Goal: Task Accomplishment & Management: Use online tool/utility

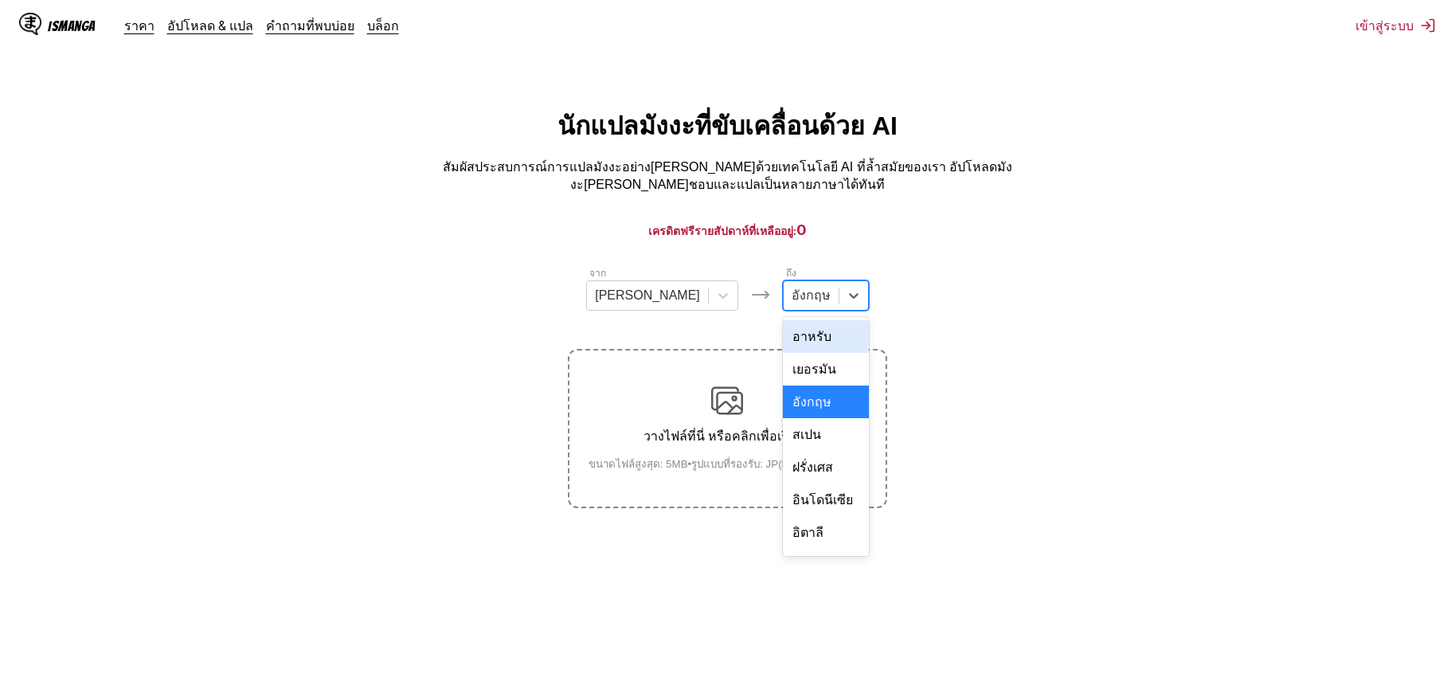
click at [784, 295] on div "อังกฤษ" at bounding box center [811, 296] width 55 height 24
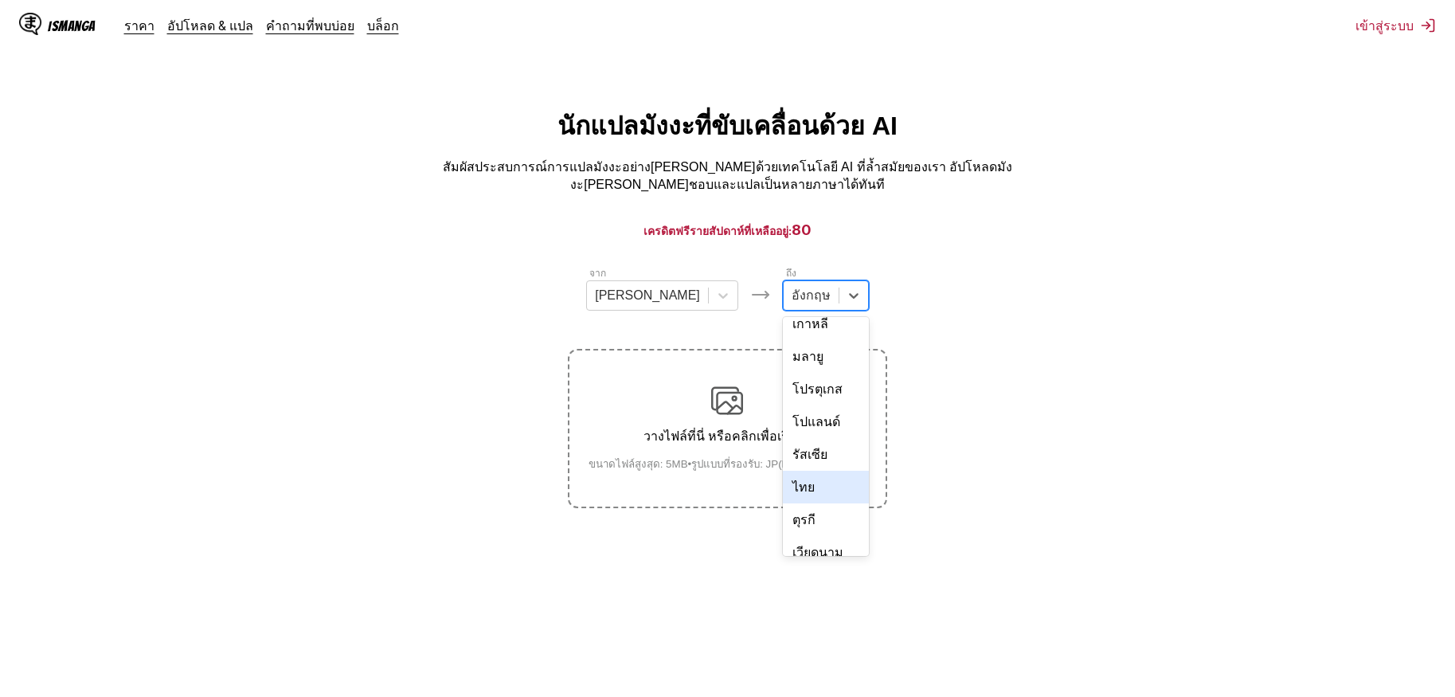
click at [785, 471] on div "ไทย" at bounding box center [826, 487] width 86 height 33
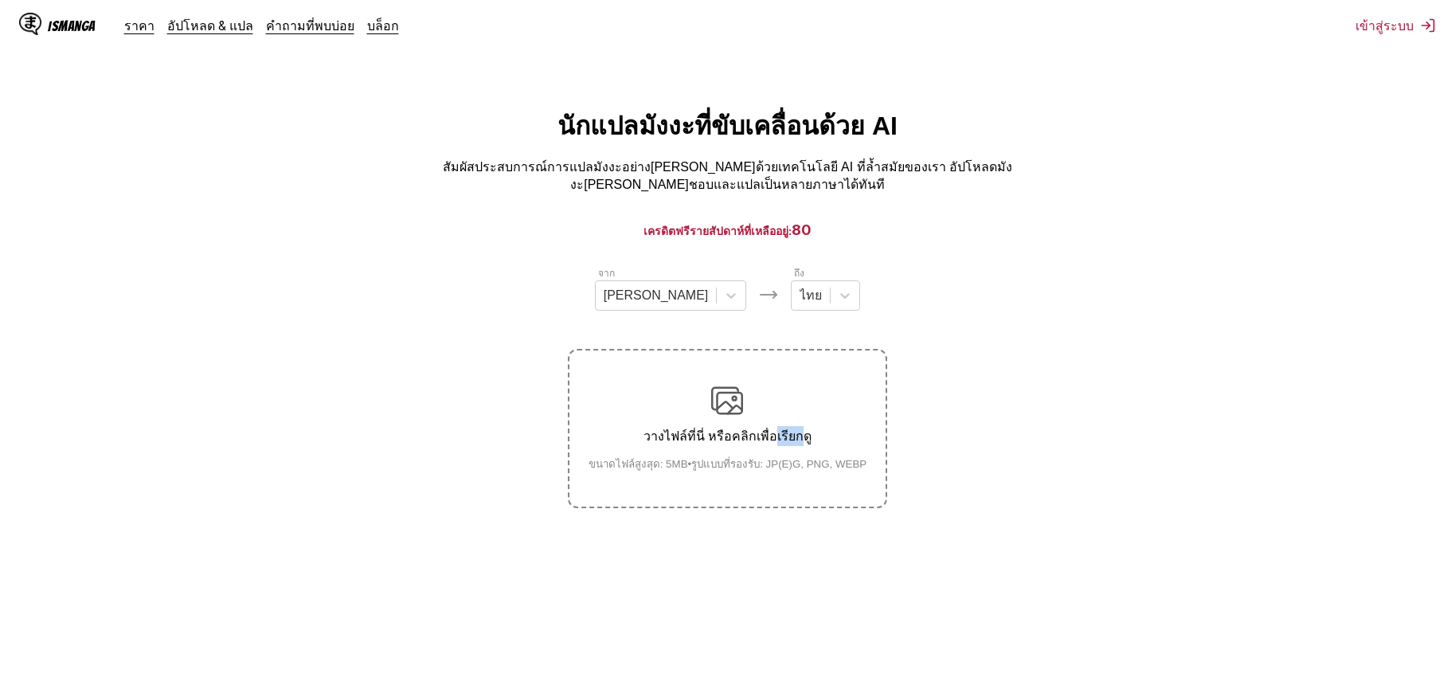
click at [785, 436] on p "วางไฟล์ที่นี่ หรือคลิกเพื่อเรียกดู" at bounding box center [728, 436] width 304 height 20
click at [0, 0] on input "วางไฟล์ที่นี่ หรือคลิกเพื่อเรียกดู ขนาดไฟล์สูงสุด: 5MB • รูปแบบที่รองรับ: JP(E)…" at bounding box center [0, 0] width 0 height 0
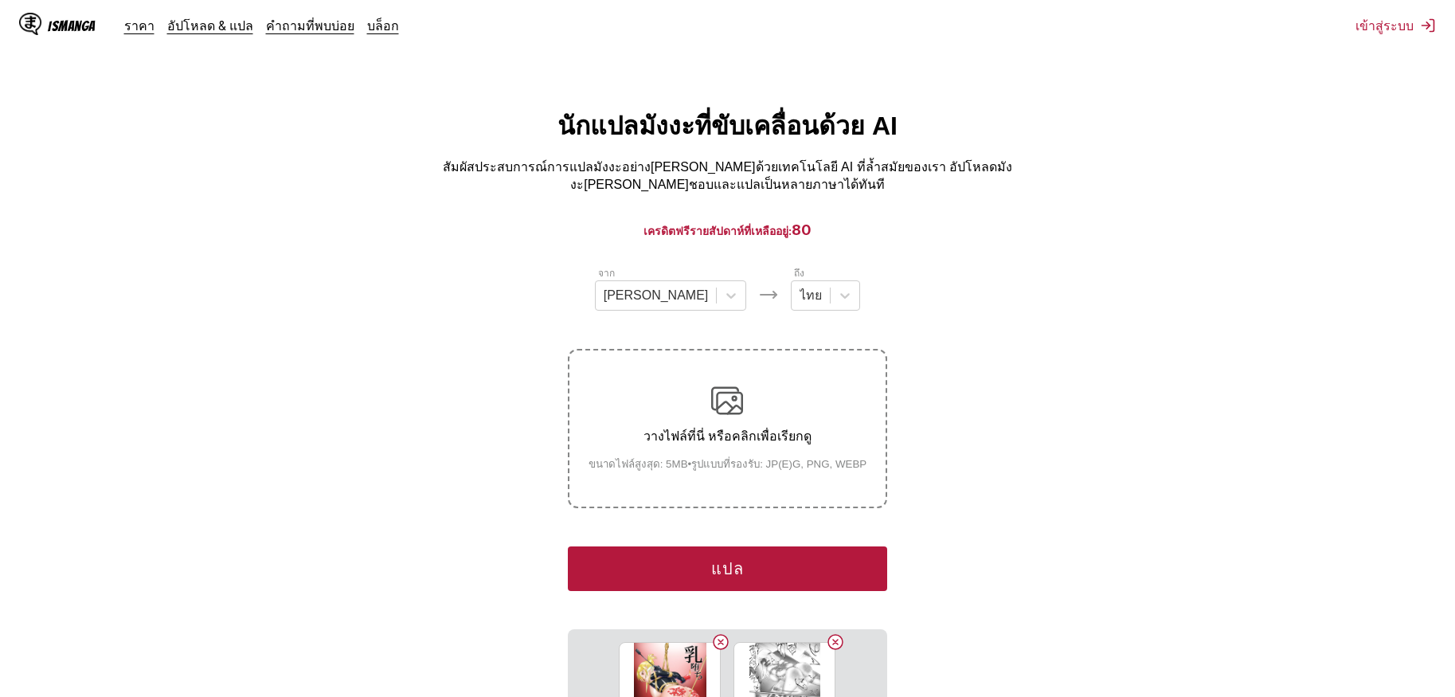
click at [757, 546] on button "แปล" at bounding box center [727, 568] width 319 height 45
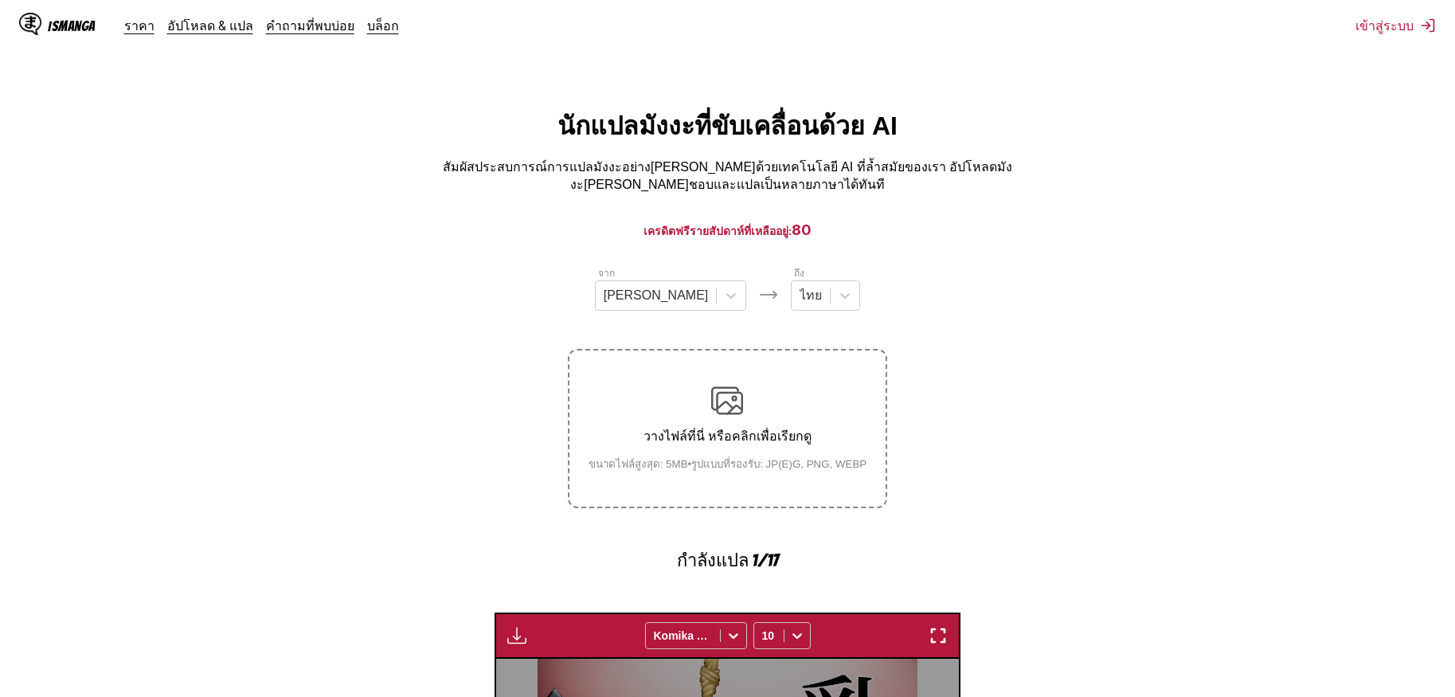
scroll to position [475, 0]
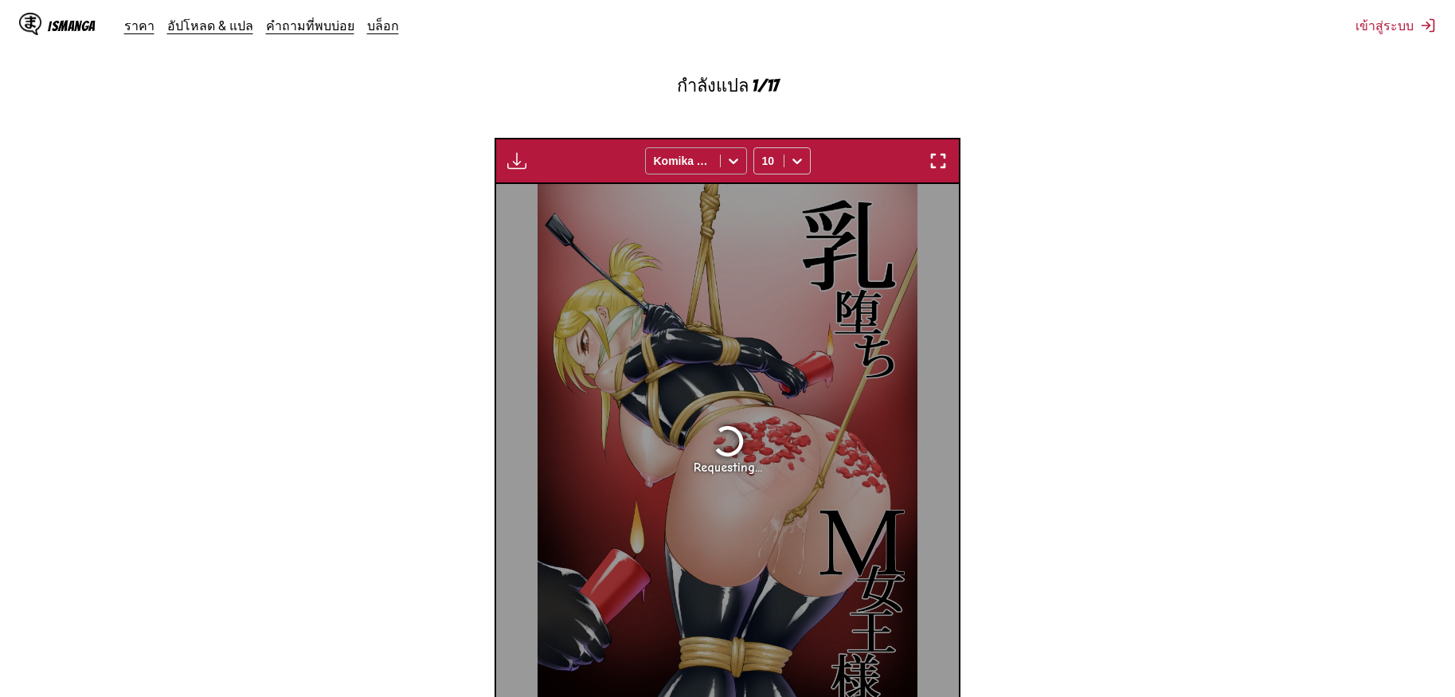
click at [709, 138] on div "มีให้สำหรับผู้ใช้พรีเมียมเท่านั้น Komika Axis 10" at bounding box center [727, 161] width 465 height 46
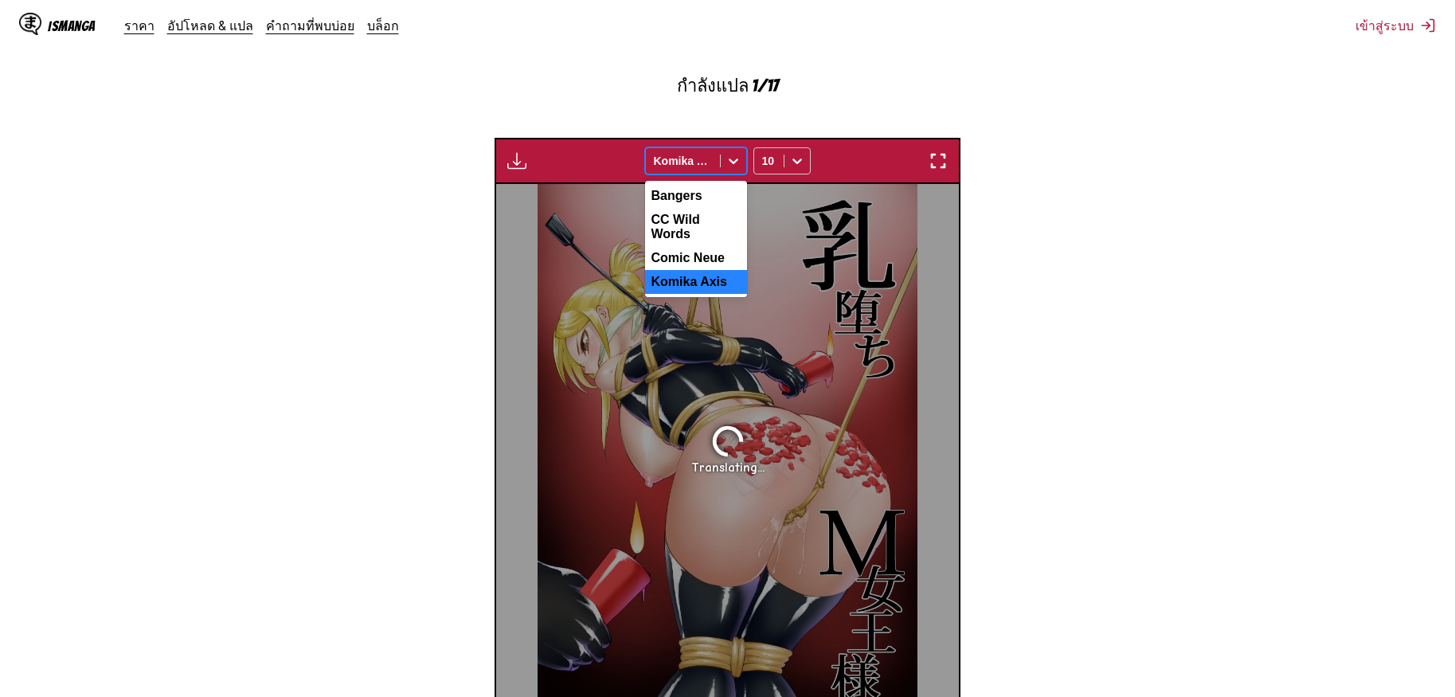
click at [709, 150] on div "Komika Axis" at bounding box center [683, 161] width 74 height 22
click at [691, 184] on div "Bangers" at bounding box center [696, 196] width 102 height 24
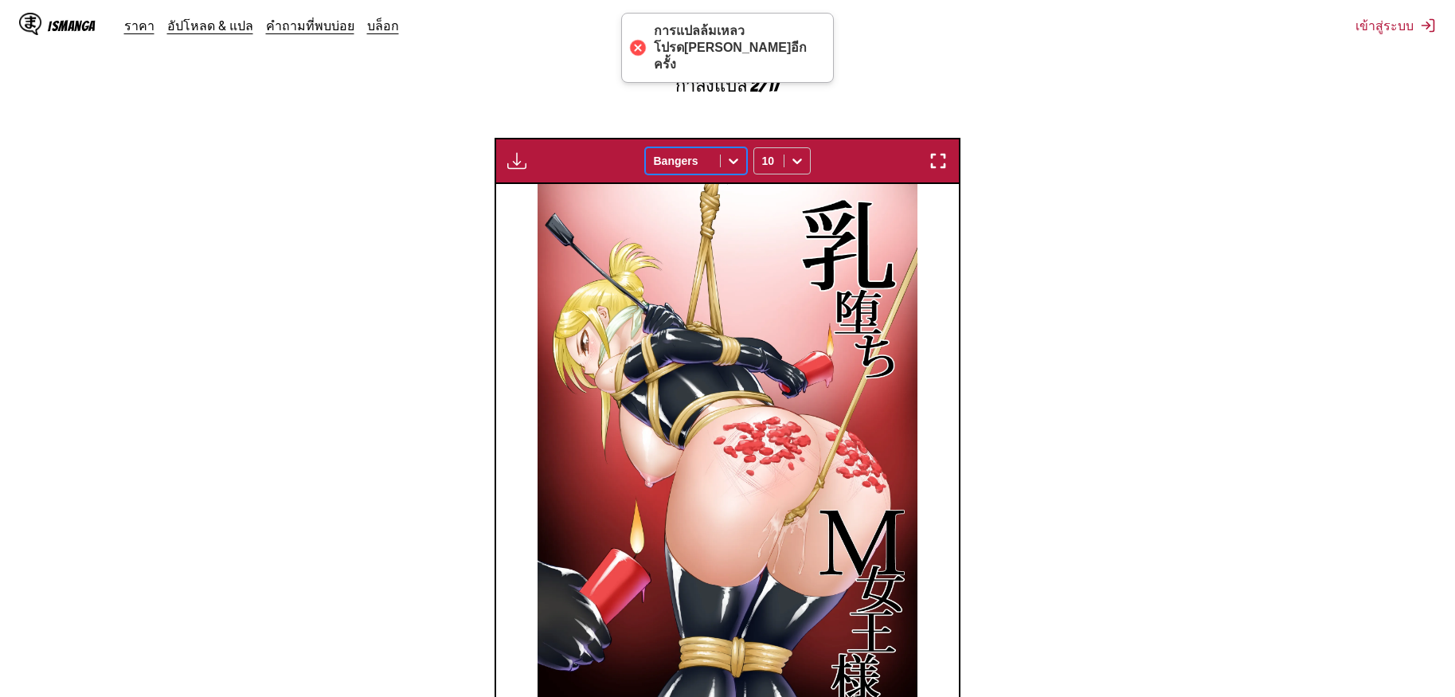
click at [668, 49] on div "การแปลล้มเหลว โปรด[PERSON_NAME]อีกครั้ง" at bounding box center [735, 47] width 163 height 49
click at [939, 151] on img "button" at bounding box center [938, 160] width 19 height 19
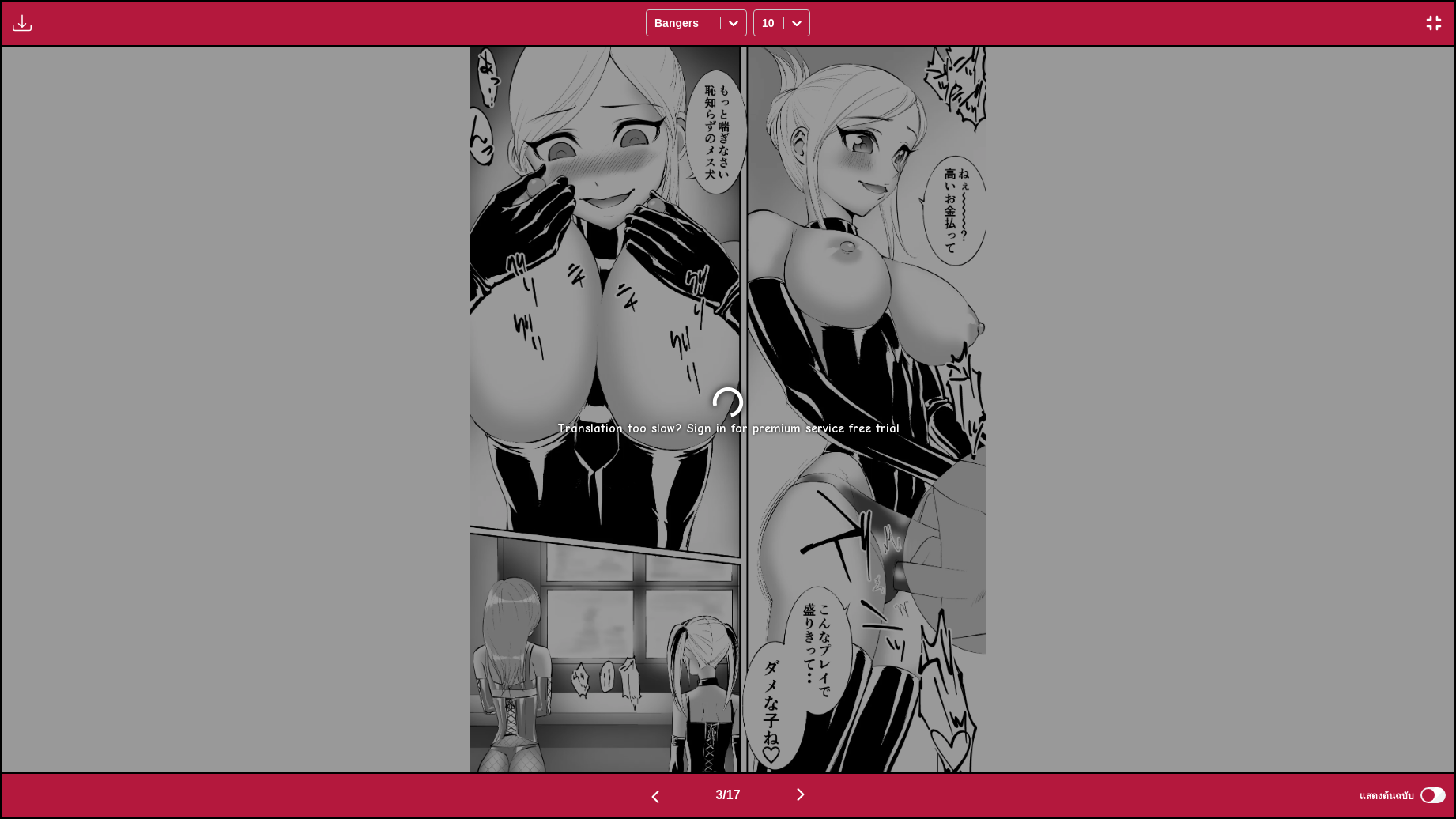
scroll to position [0, 1453]
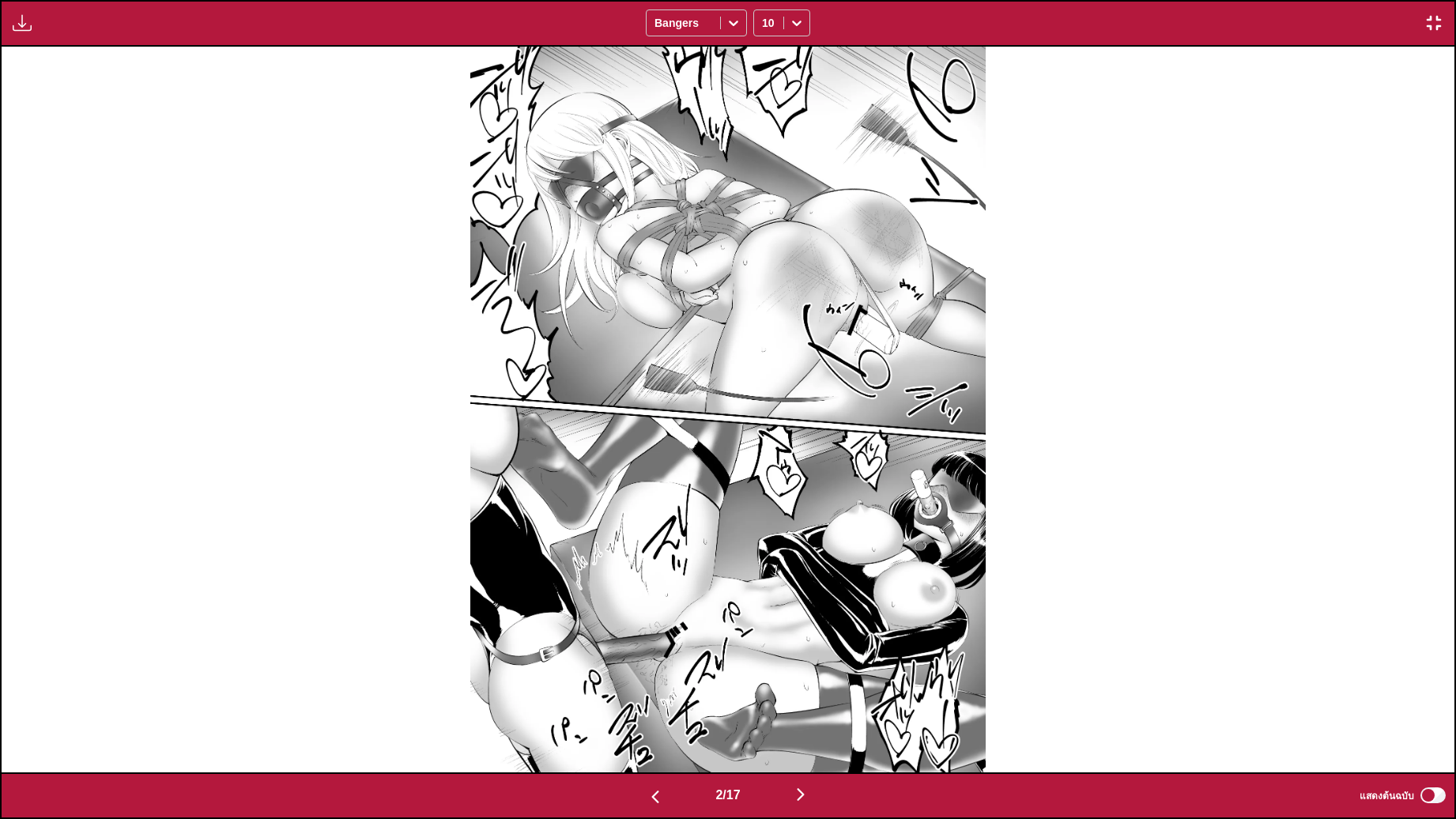
click at [1439, 14] on img "button" at bounding box center [1433, 23] width 19 height 19
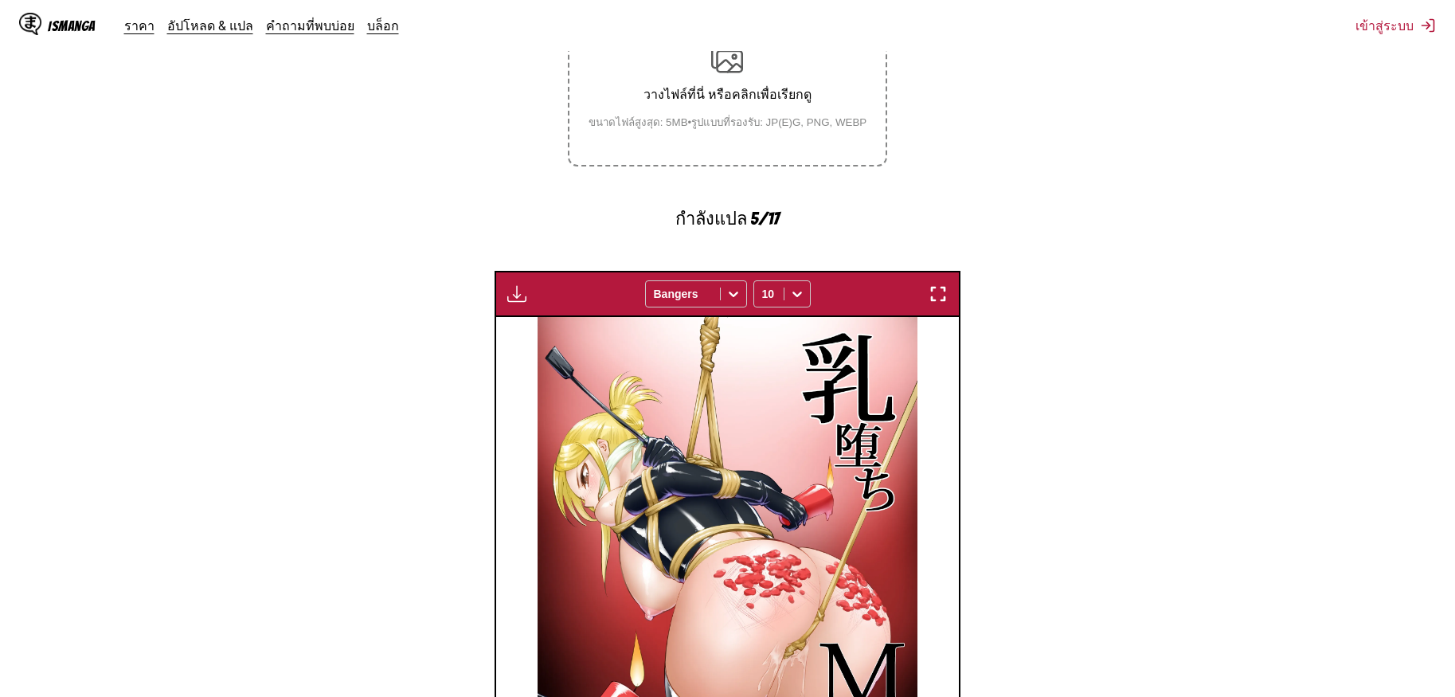
scroll to position [270, 0]
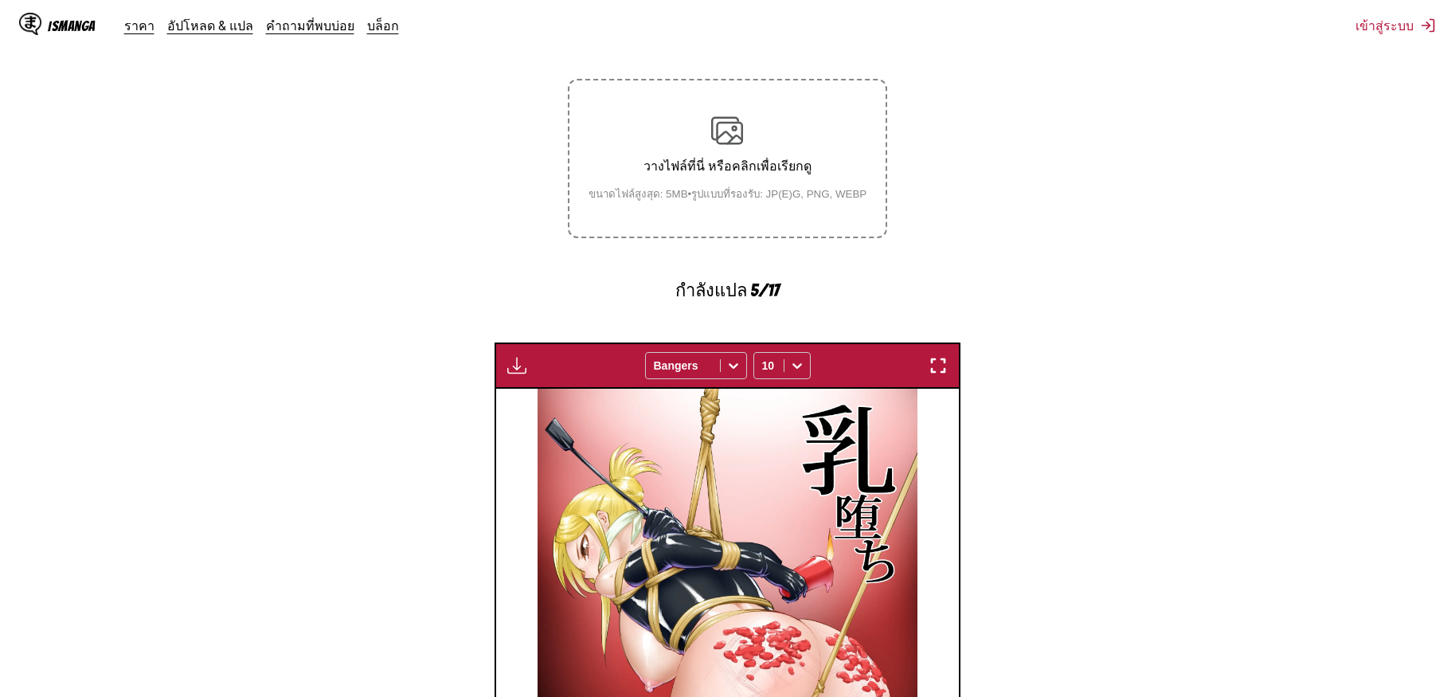
click at [940, 356] on img "button" at bounding box center [938, 365] width 19 height 19
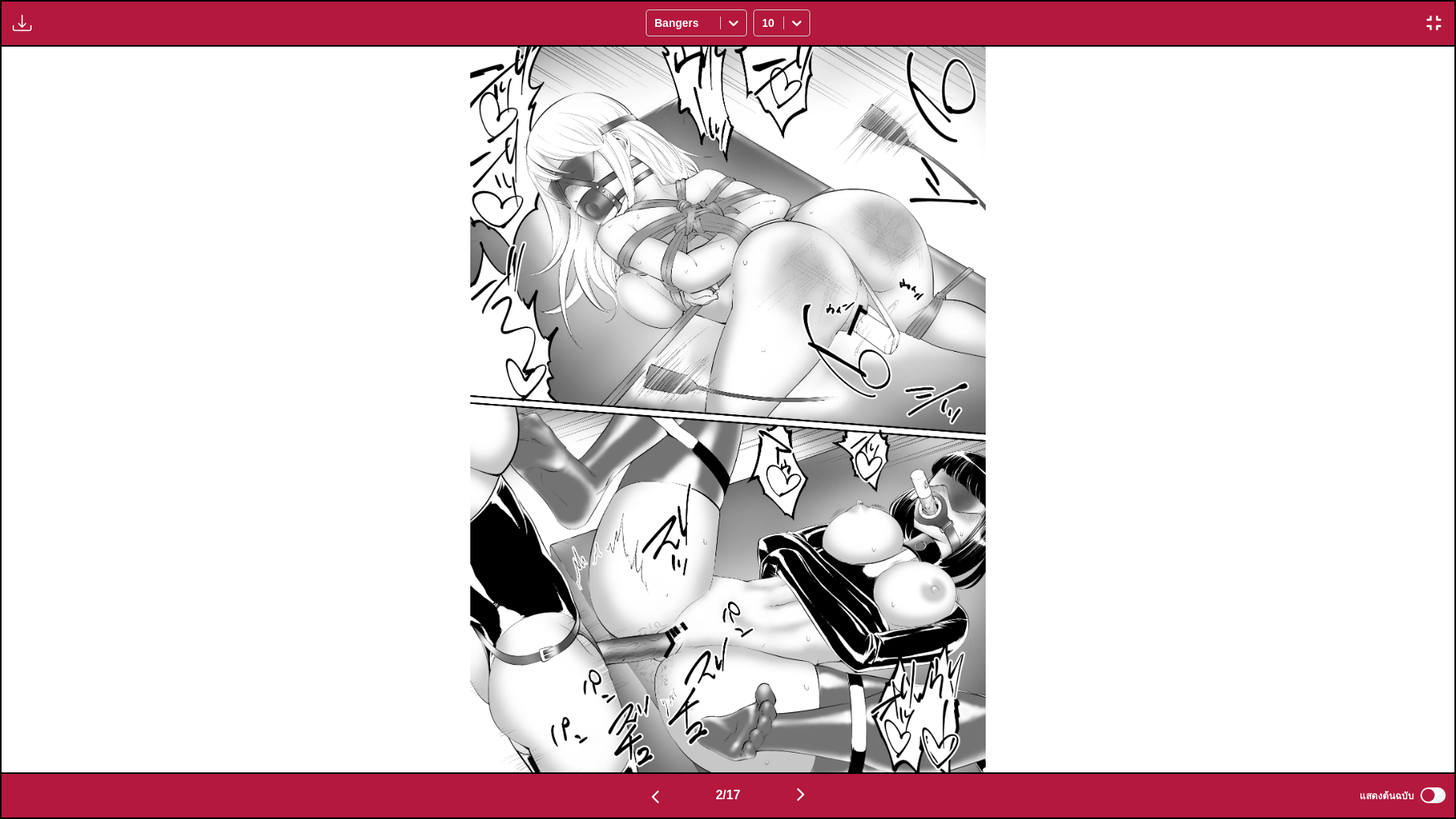
scroll to position [0, 2905]
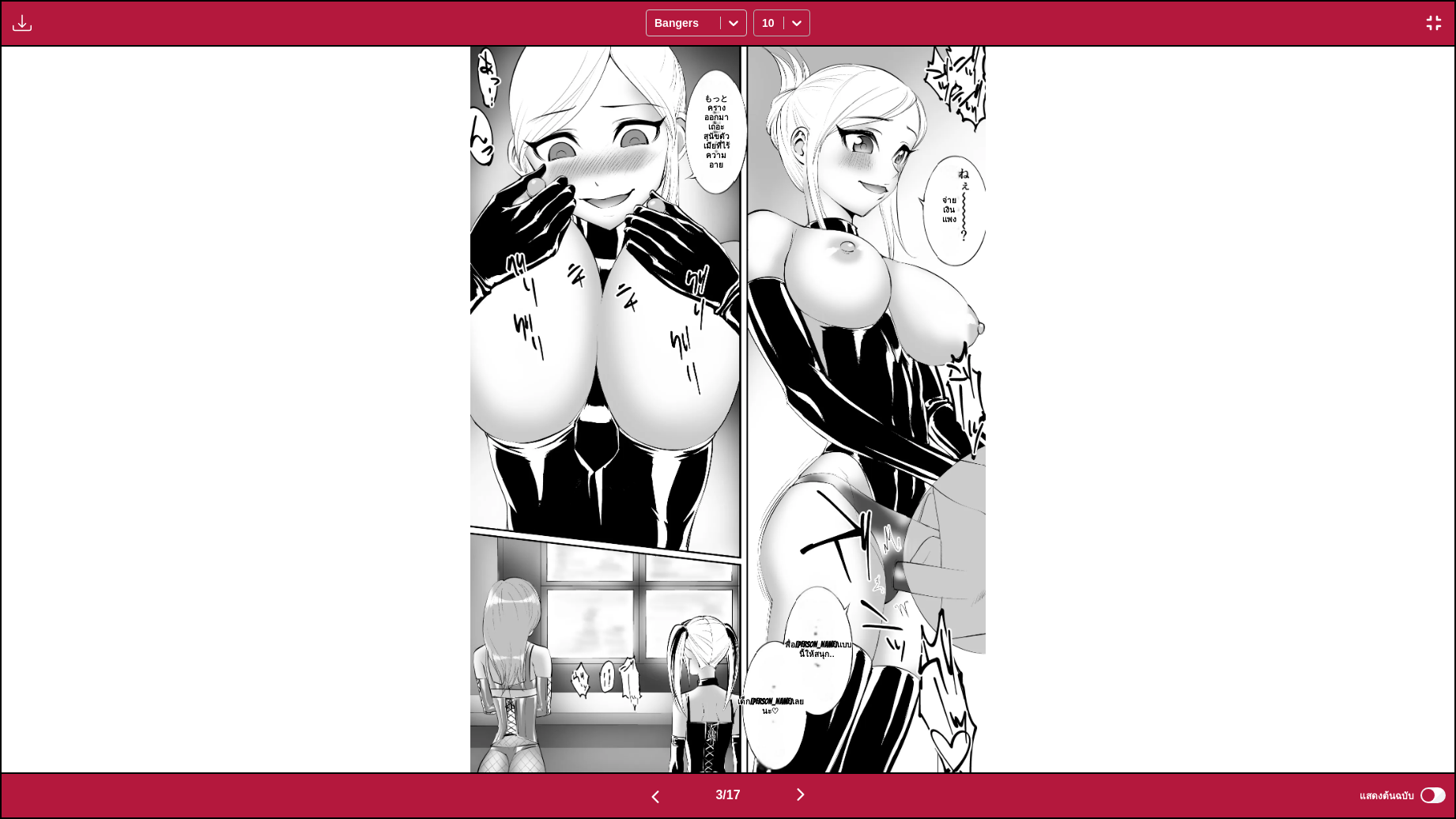
click at [784, 29] on div at bounding box center [796, 22] width 25 height 25
click at [786, 165] on div "14" at bounding box center [781, 153] width 57 height 24
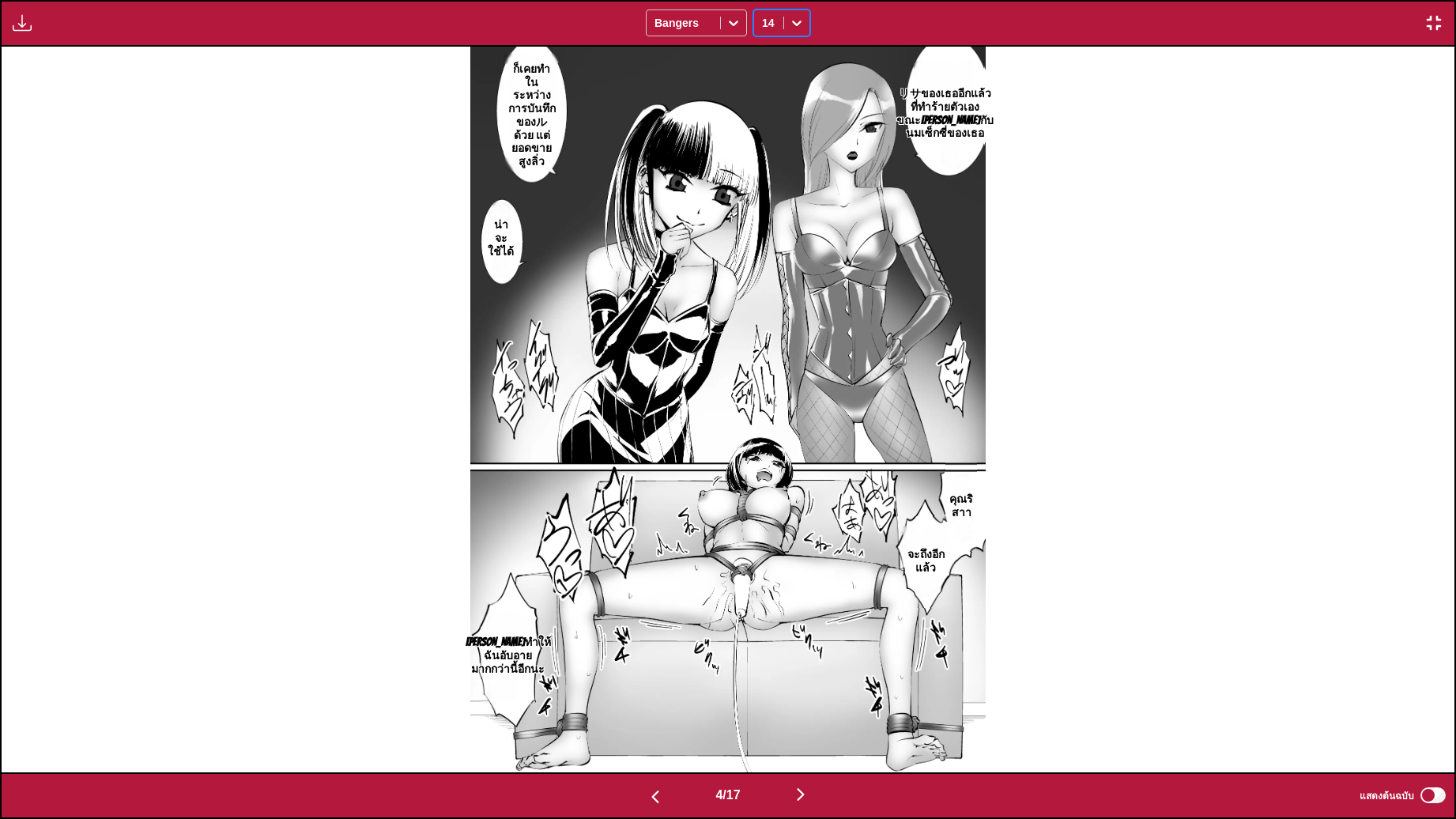
click at [1443, 28] on button "button" at bounding box center [1433, 23] width 29 height 21
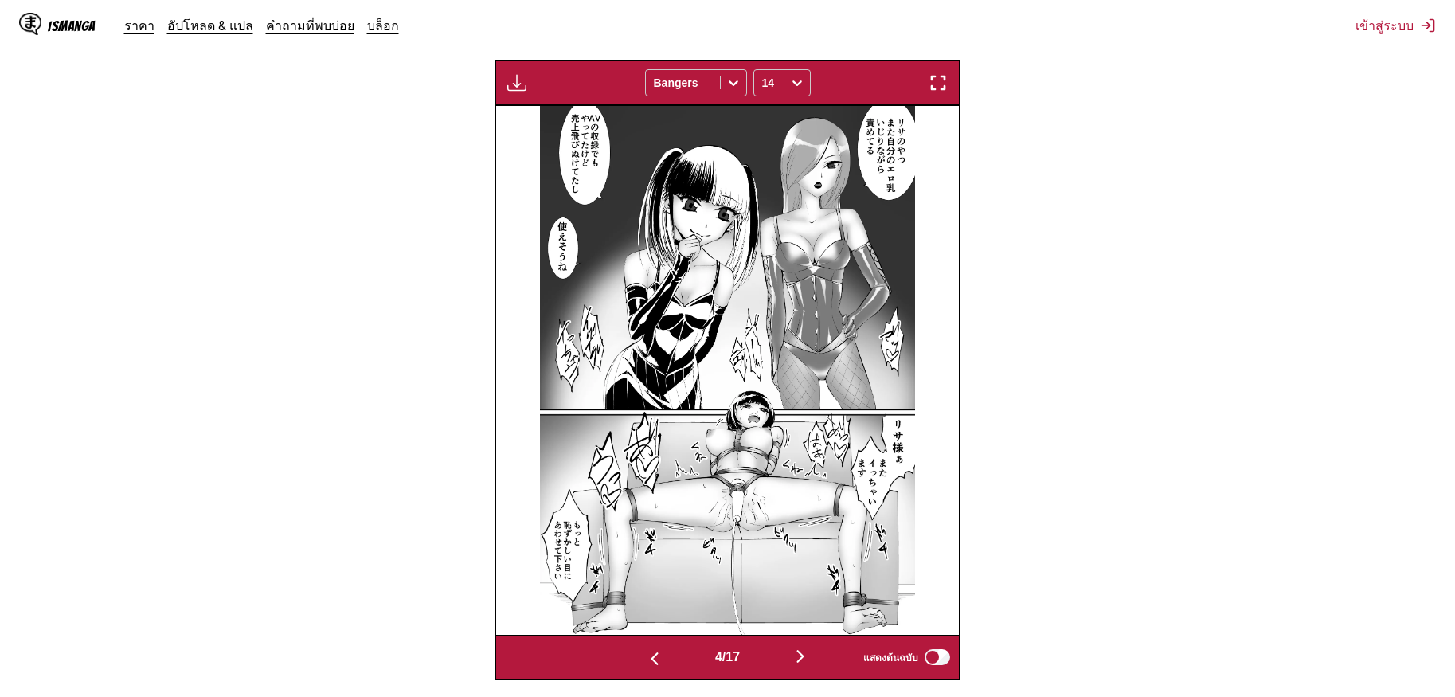
scroll to position [429, 0]
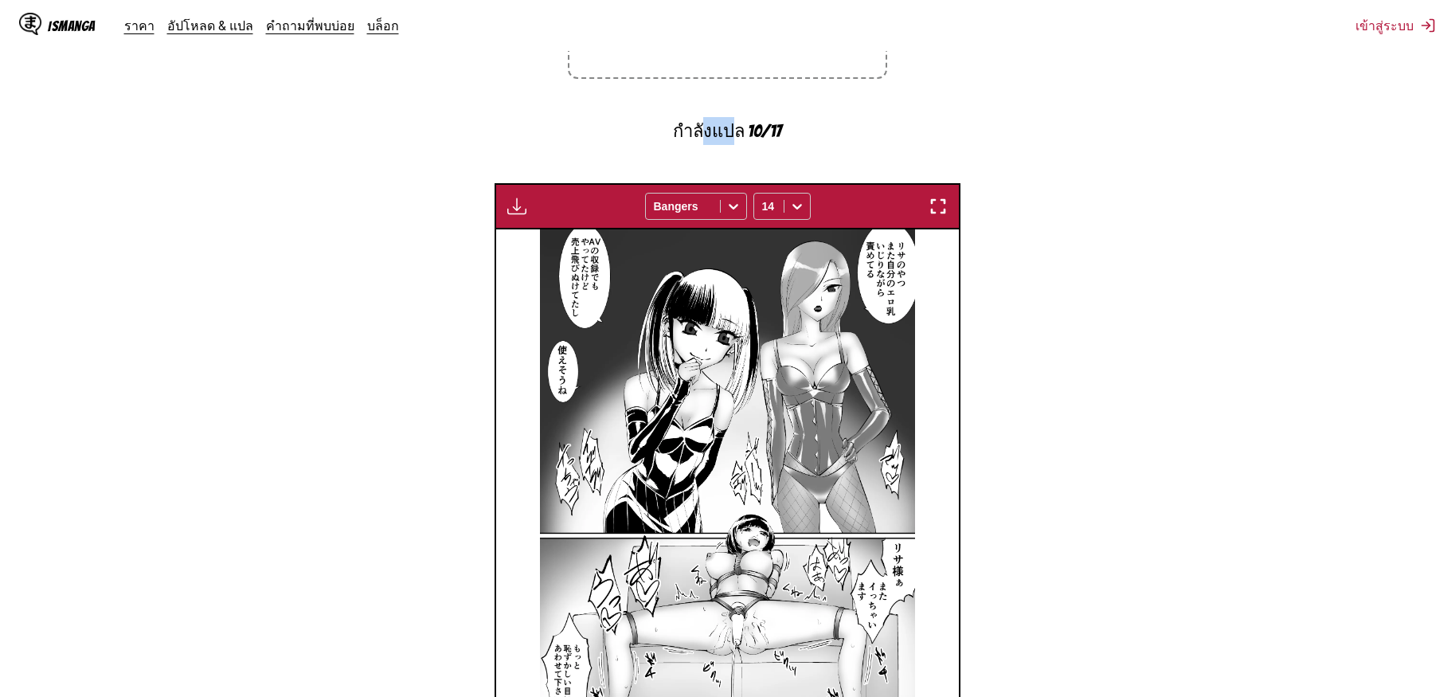
drag, startPoint x: 704, startPoint y: 109, endPoint x: 733, endPoint y: 117, distance: 30.5
click at [733, 117] on p "กำลังแปล 10/17" at bounding box center [727, 131] width 319 height 28
click at [708, 117] on p "กำลังแปล 10/17" at bounding box center [727, 131] width 319 height 28
drag, startPoint x: 673, startPoint y: 115, endPoint x: 712, endPoint y: 119, distance: 39.2
click at [712, 119] on p "กำลังแปล 10/17" at bounding box center [727, 131] width 319 height 28
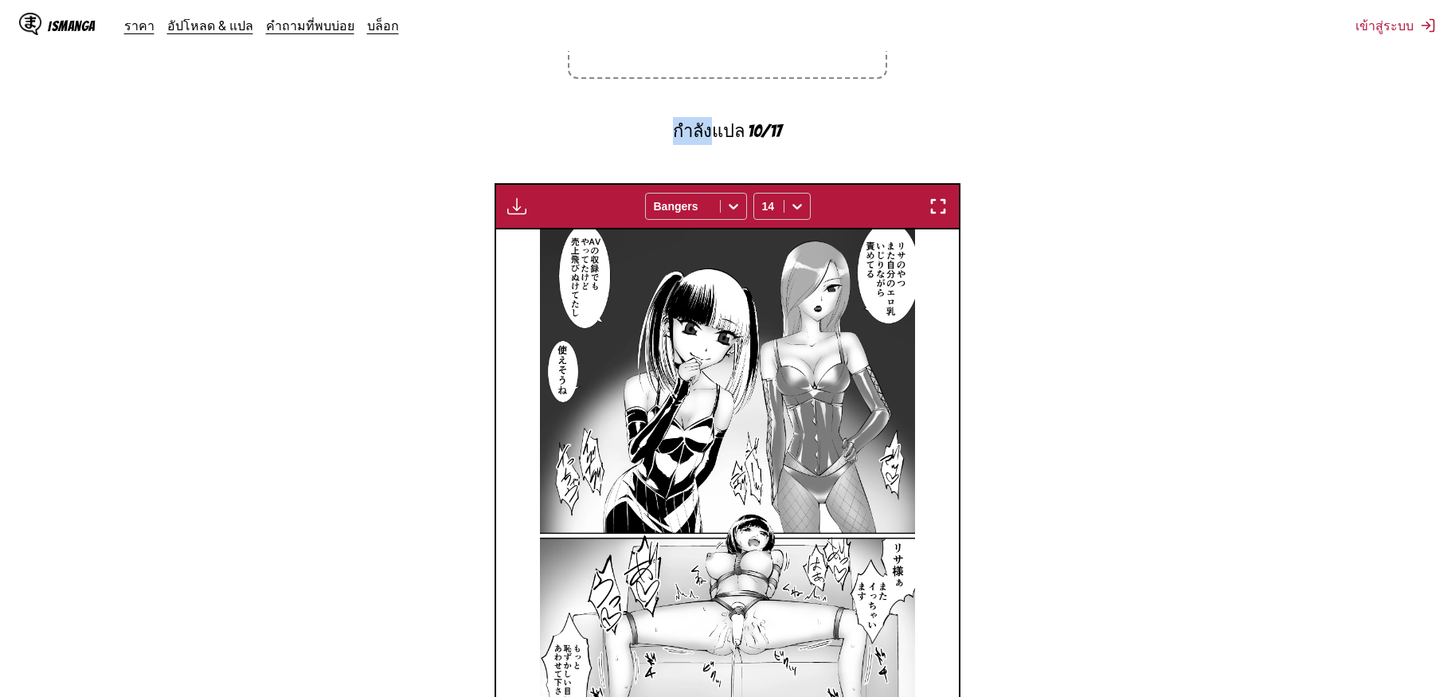
copy p "กำลัง"
click at [1028, 252] on section "จาก [PERSON_NAME] ถึง ไทย วางไฟล์ที่นี่ หรือคลิกเพื่อเรียกดู ขนาดไฟล์สูงสุด: 5M…" at bounding box center [727, 320] width 1429 height 968
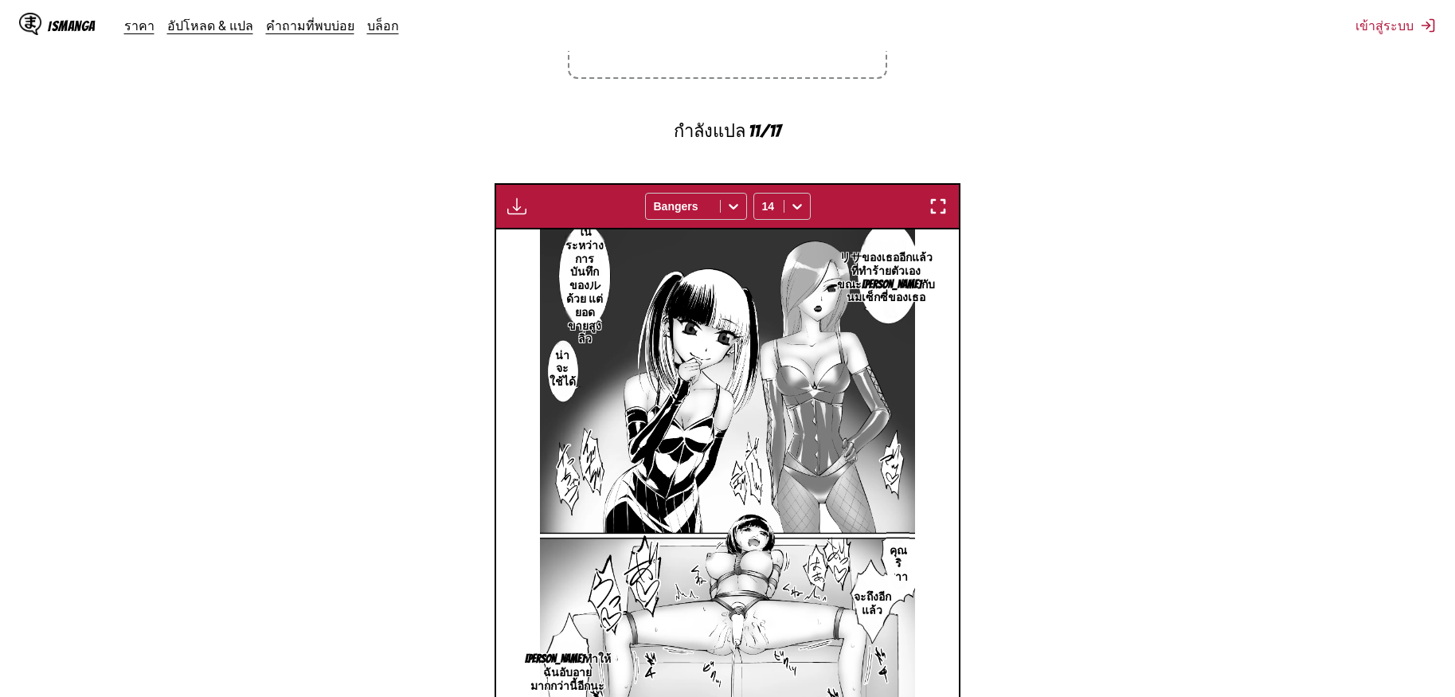
click at [940, 197] on img "button" at bounding box center [938, 206] width 19 height 19
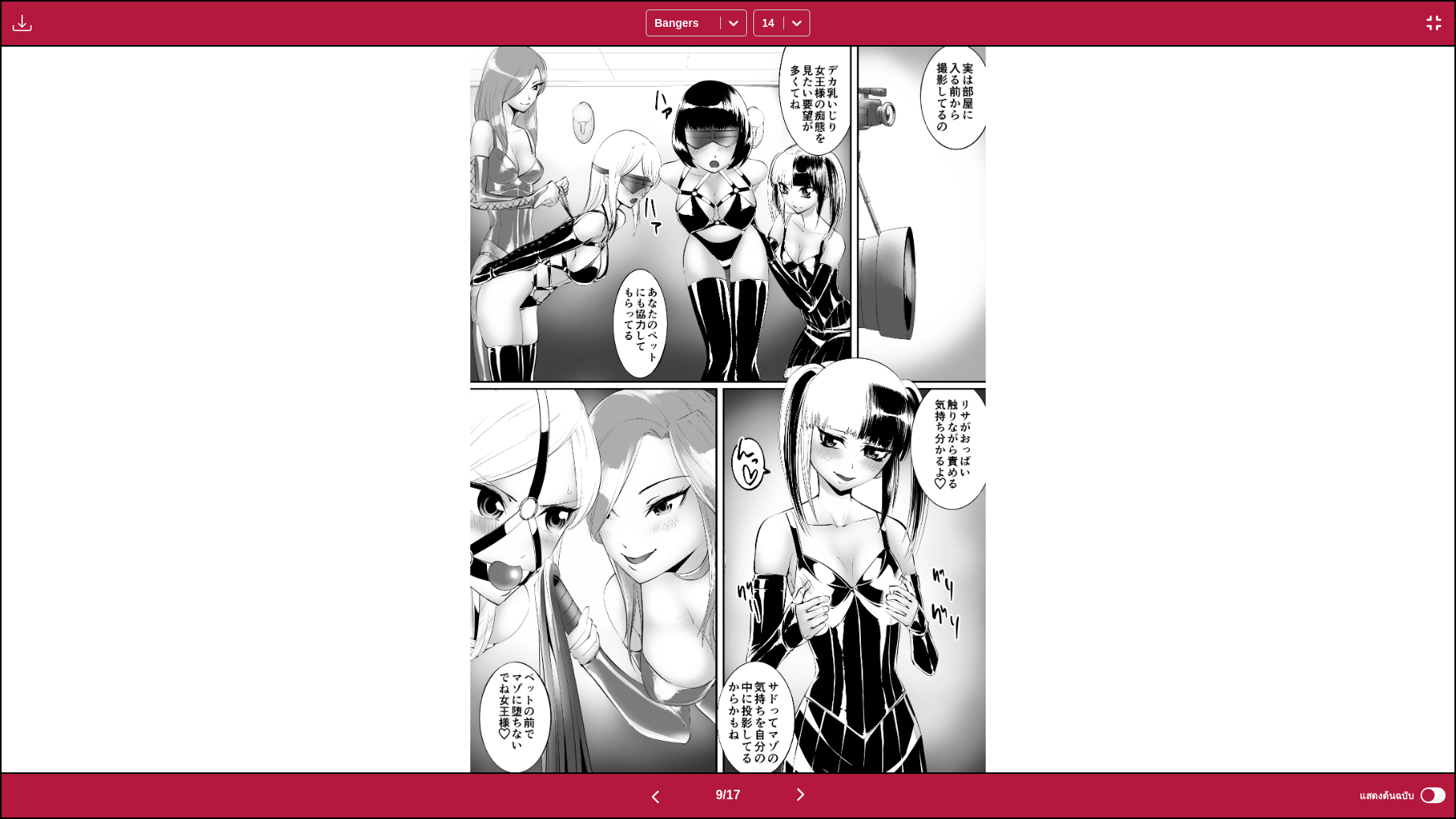
scroll to position [0, 13074]
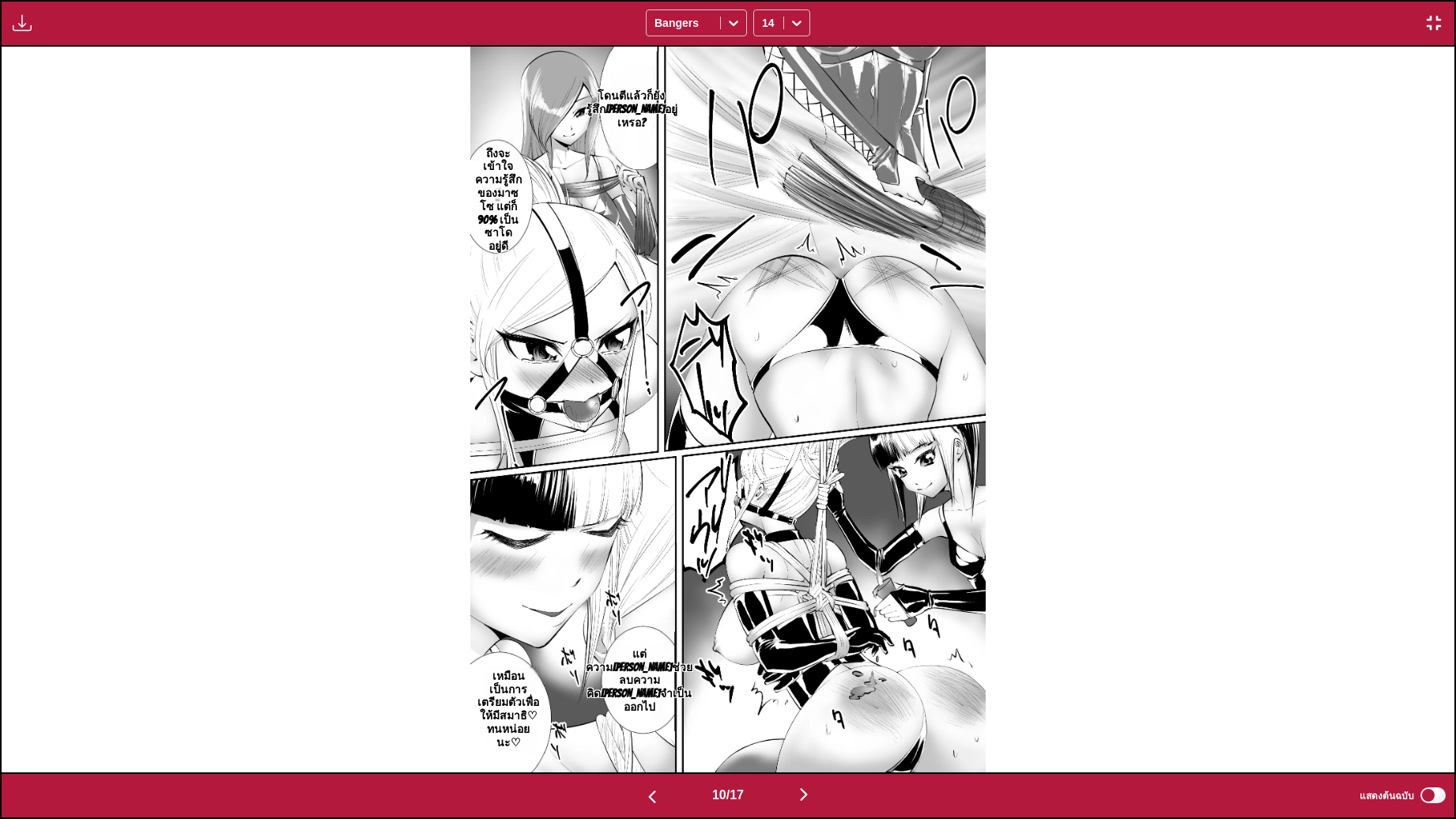
click at [1434, 14] on img "button" at bounding box center [1433, 23] width 19 height 19
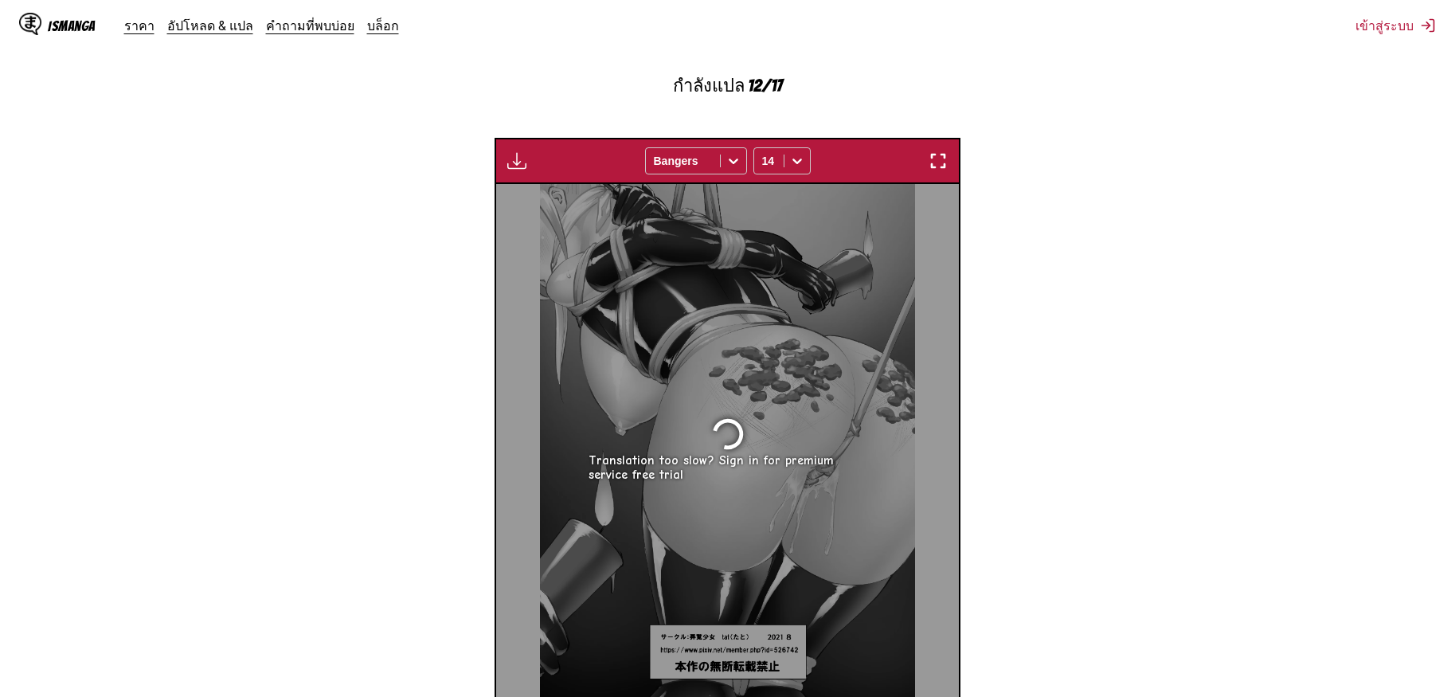
scroll to position [0, 4159]
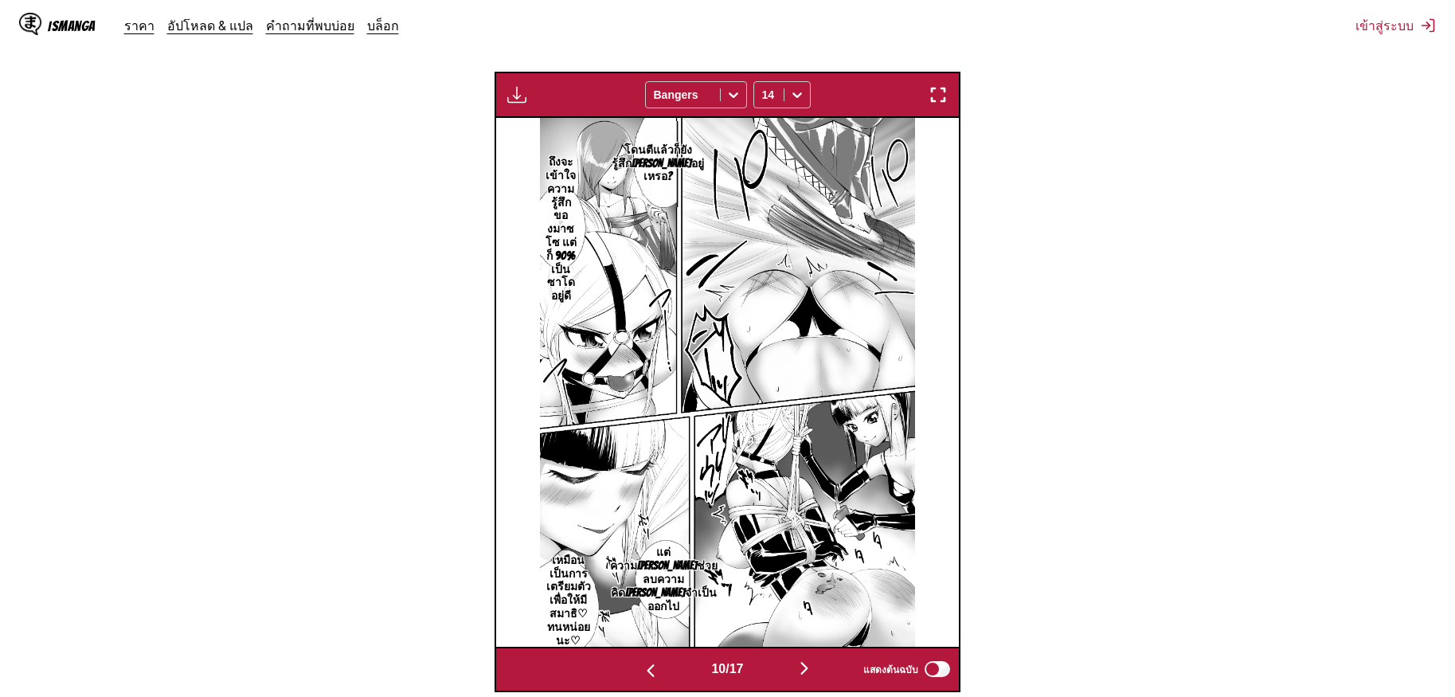
click at [944, 86] on img "button" at bounding box center [938, 94] width 19 height 19
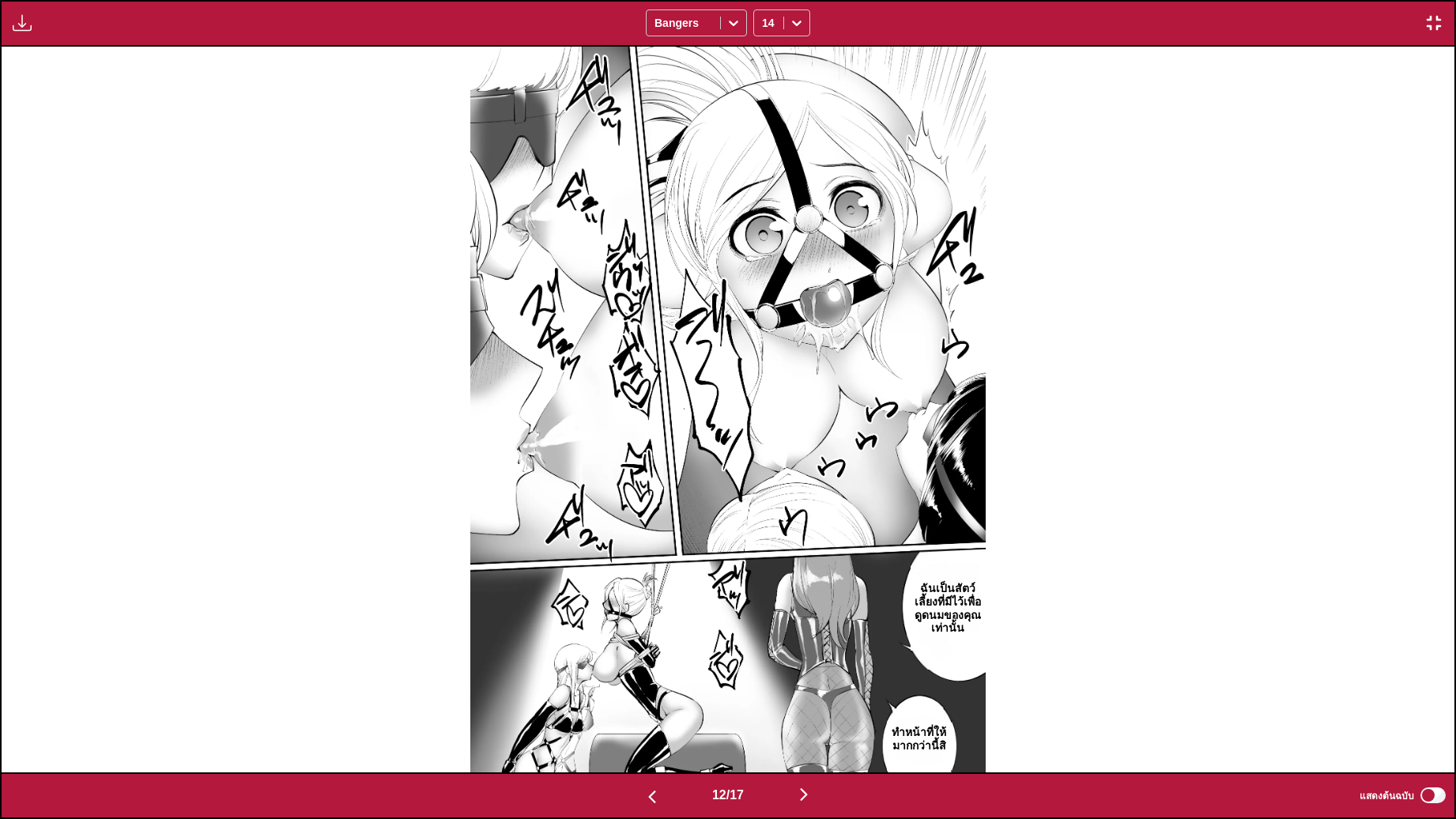
scroll to position [0, 17432]
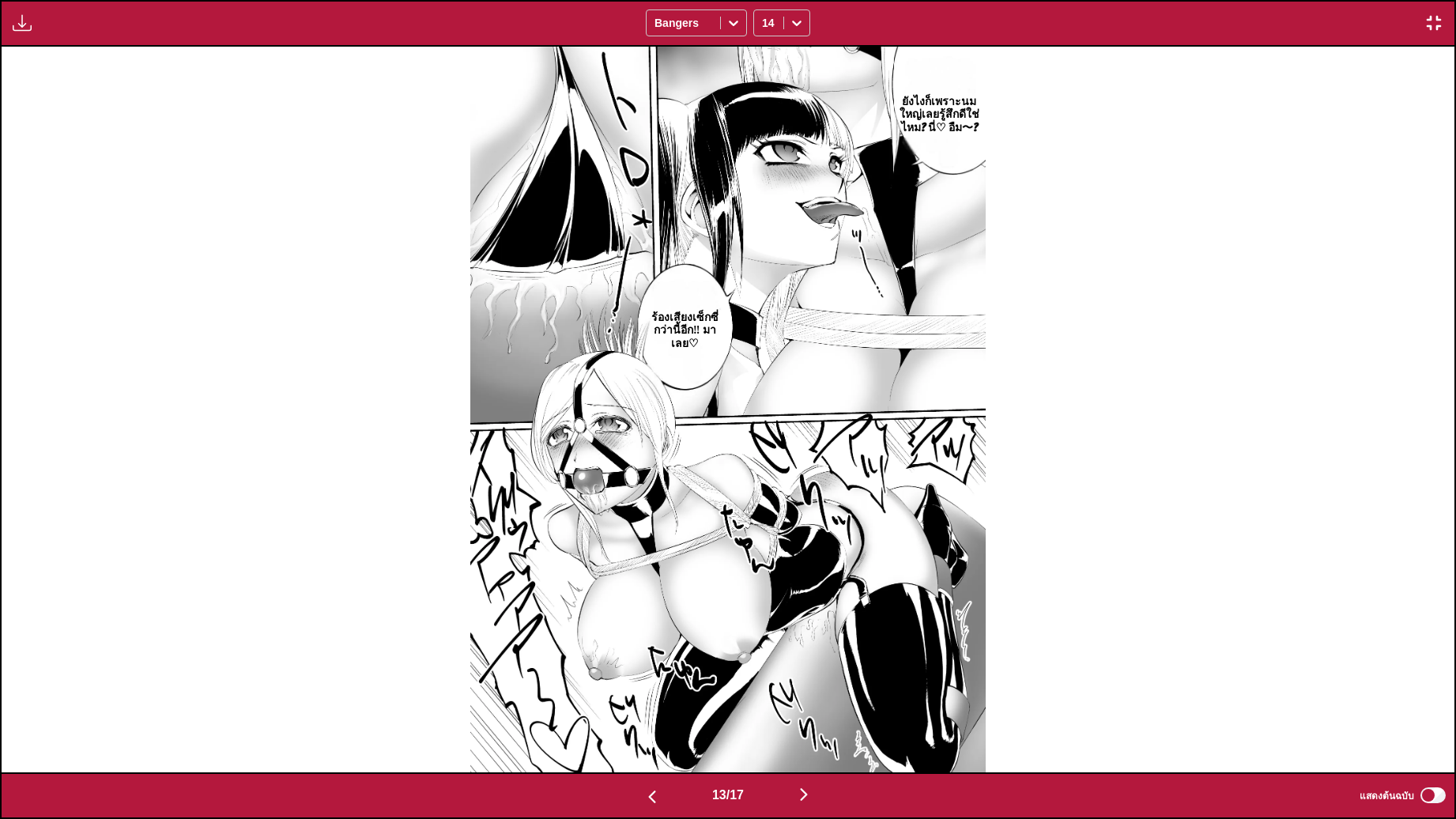
click at [937, 238] on img at bounding box center [728, 409] width 514 height 726
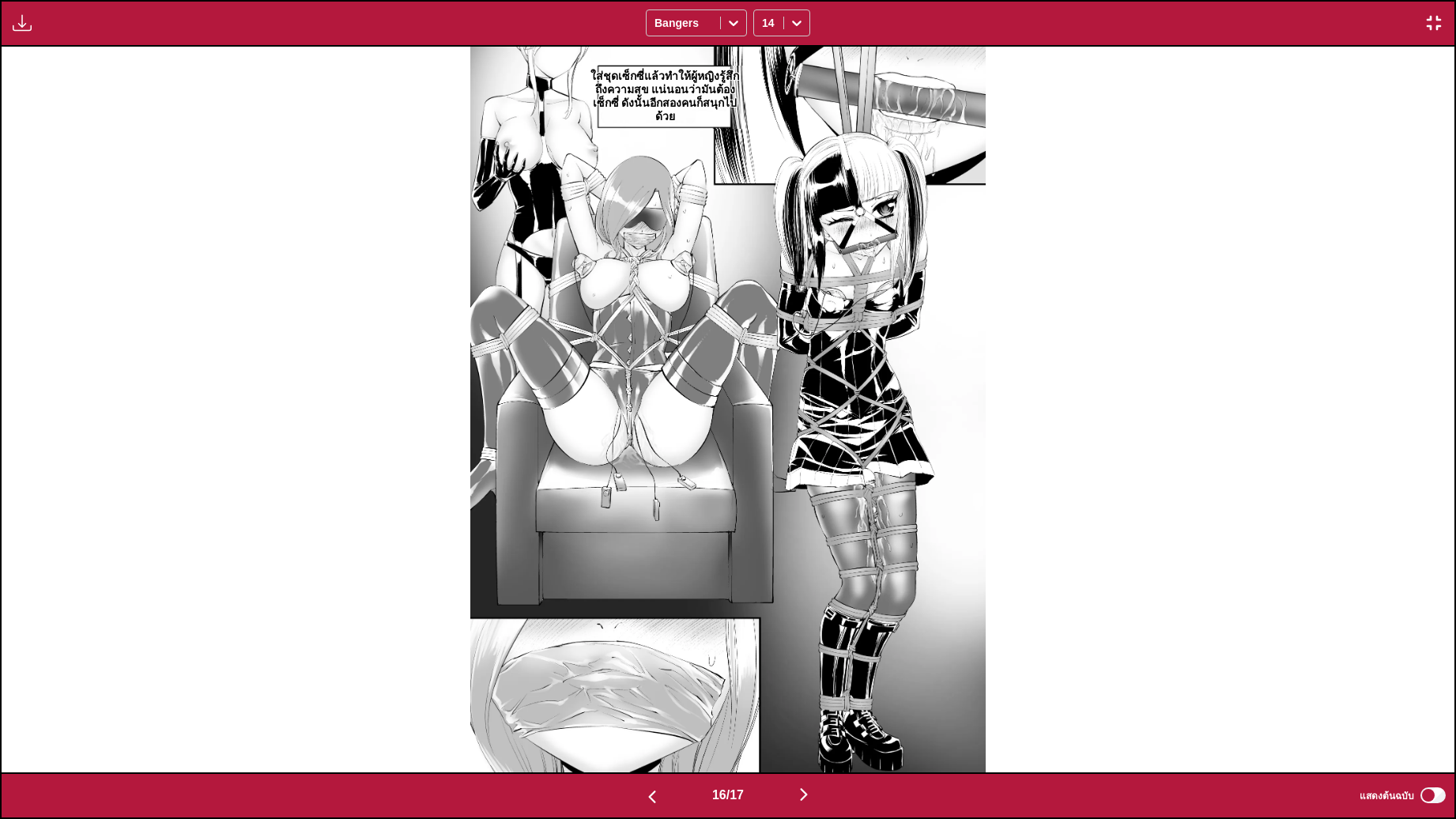
scroll to position [0, 23243]
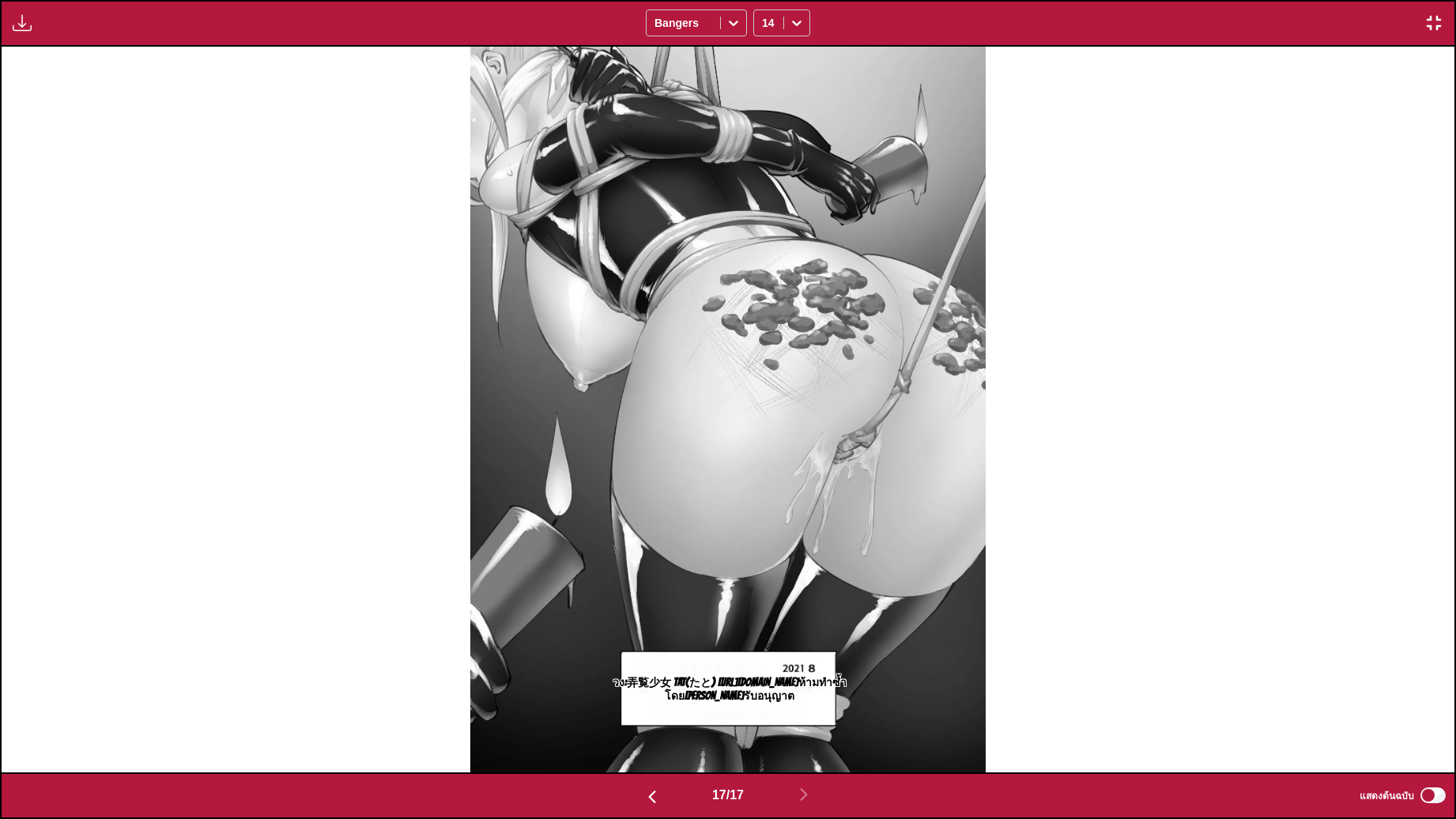
drag, startPoint x: 1455, startPoint y: 0, endPoint x: 1455, endPoint y: 25, distance: 25.0
click at [1443, 17] on div "มีให้สำหรับผู้ใช้พรีเมียมเท่านั้น Bangers 14" at bounding box center [728, 23] width 1456 height 47
click at [1439, 24] on img "button" at bounding box center [1433, 23] width 19 height 19
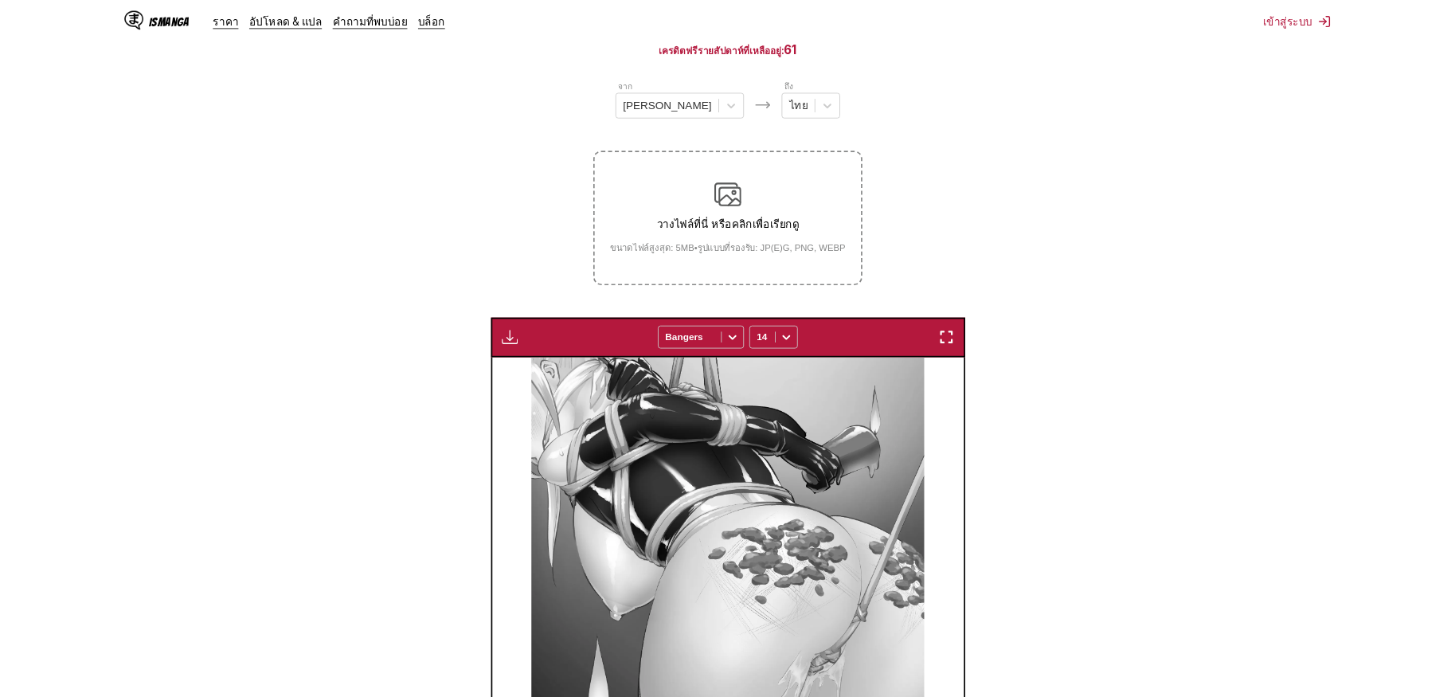
scroll to position [0, 7393]
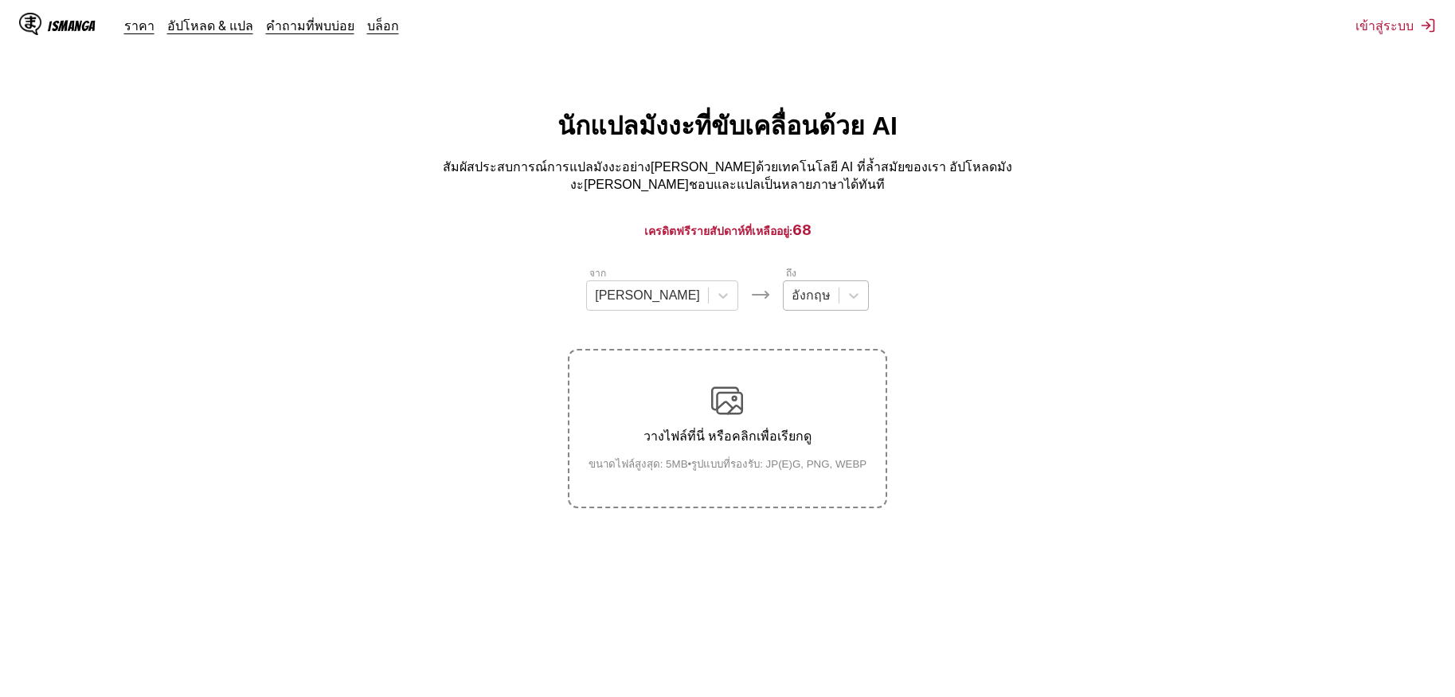
click at [796, 294] on div "อังกฤษ" at bounding box center [811, 296] width 55 height 24
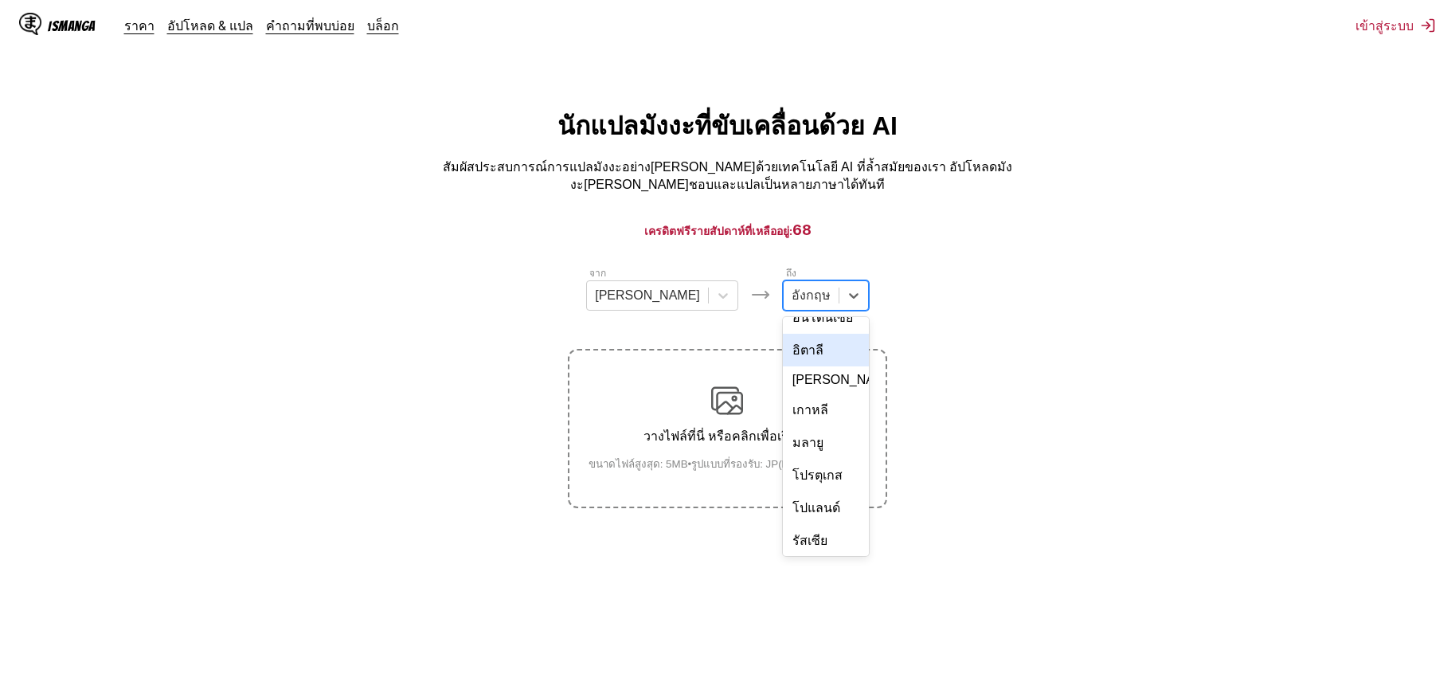
scroll to position [268, 0]
click at [786, 471] on div "ไทย" at bounding box center [826, 487] width 86 height 33
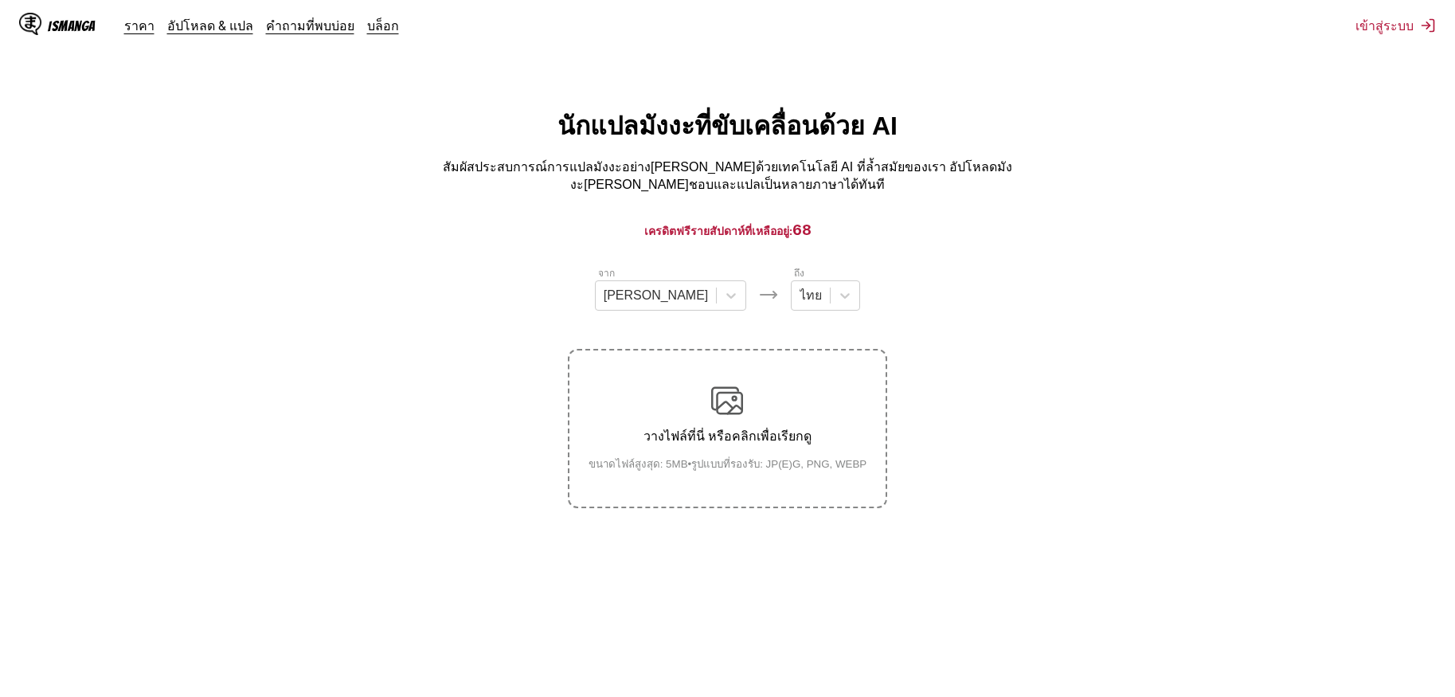
click at [781, 428] on p "วางไฟล์ที่นี่ หรือคลิกเพื่อเรียกดู" at bounding box center [728, 436] width 304 height 20
click at [0, 0] on input "วางไฟล์ที่นี่ หรือคลิกเพื่อเรียกดู ขนาดไฟล์สูงสุด: 5MB • รูปแบบที่รองรับ: JP(E)…" at bounding box center [0, 0] width 0 height 0
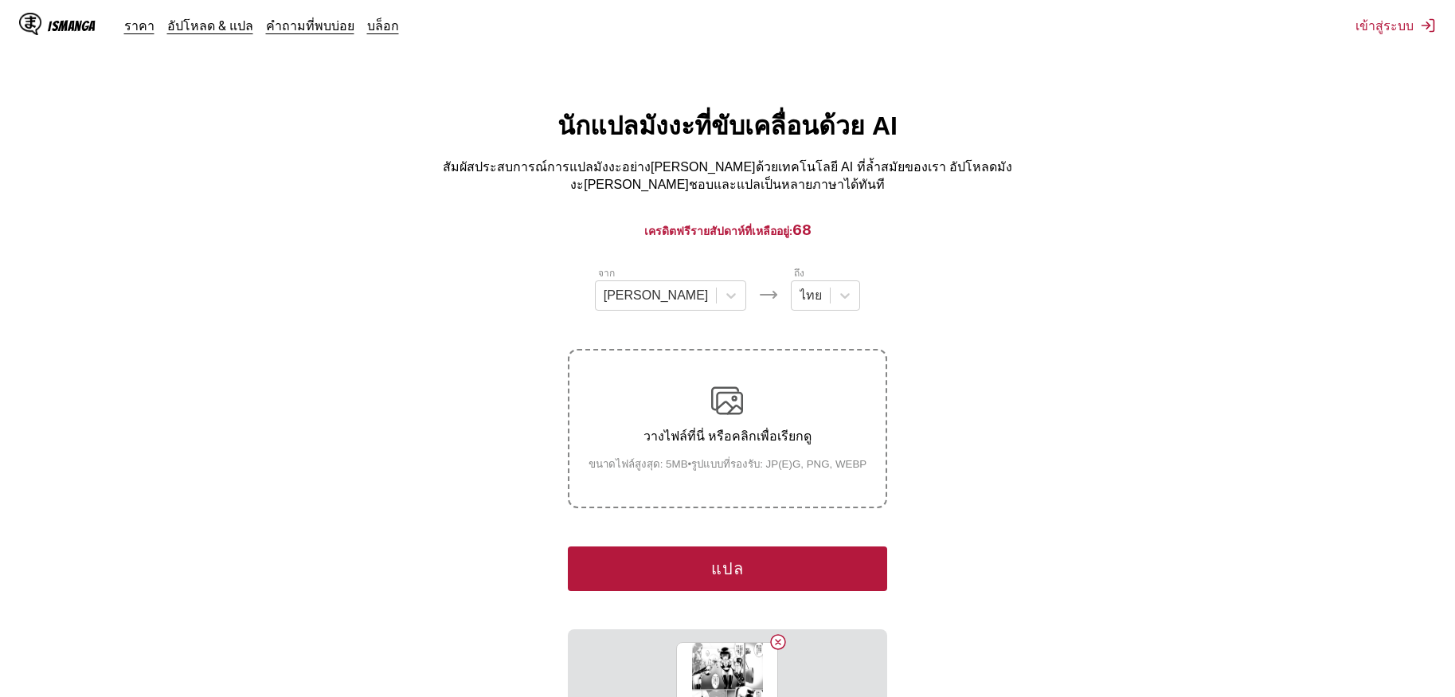
click at [803, 534] on div "จาก ญี่ปุ่น ถึง ไทย วางไฟล์ที่นี่ หรือคลิกเพื่อเรียกดู ขนาดไฟล์สูงสุด: 5MB • รู…" at bounding box center [727, 510] width 319 height 491
click at [800, 546] on button "แปล" at bounding box center [727, 568] width 319 height 45
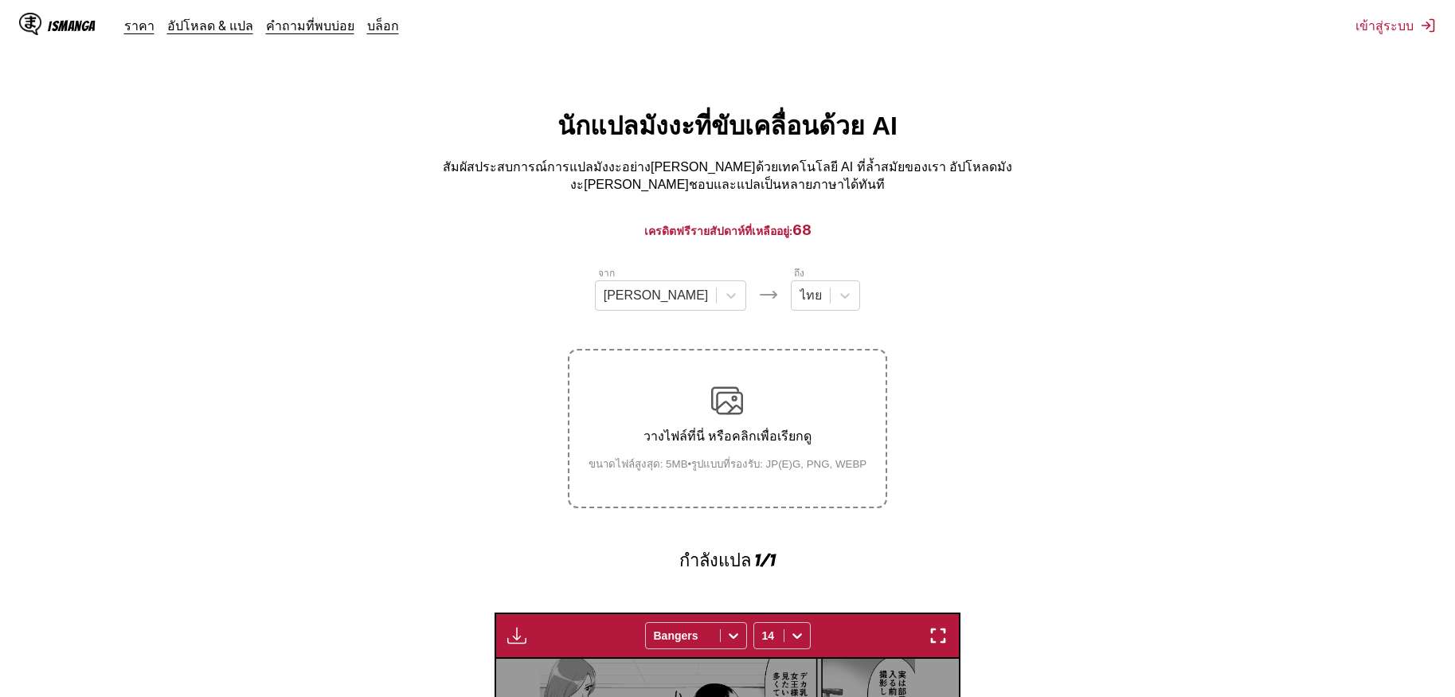
scroll to position [475, 0]
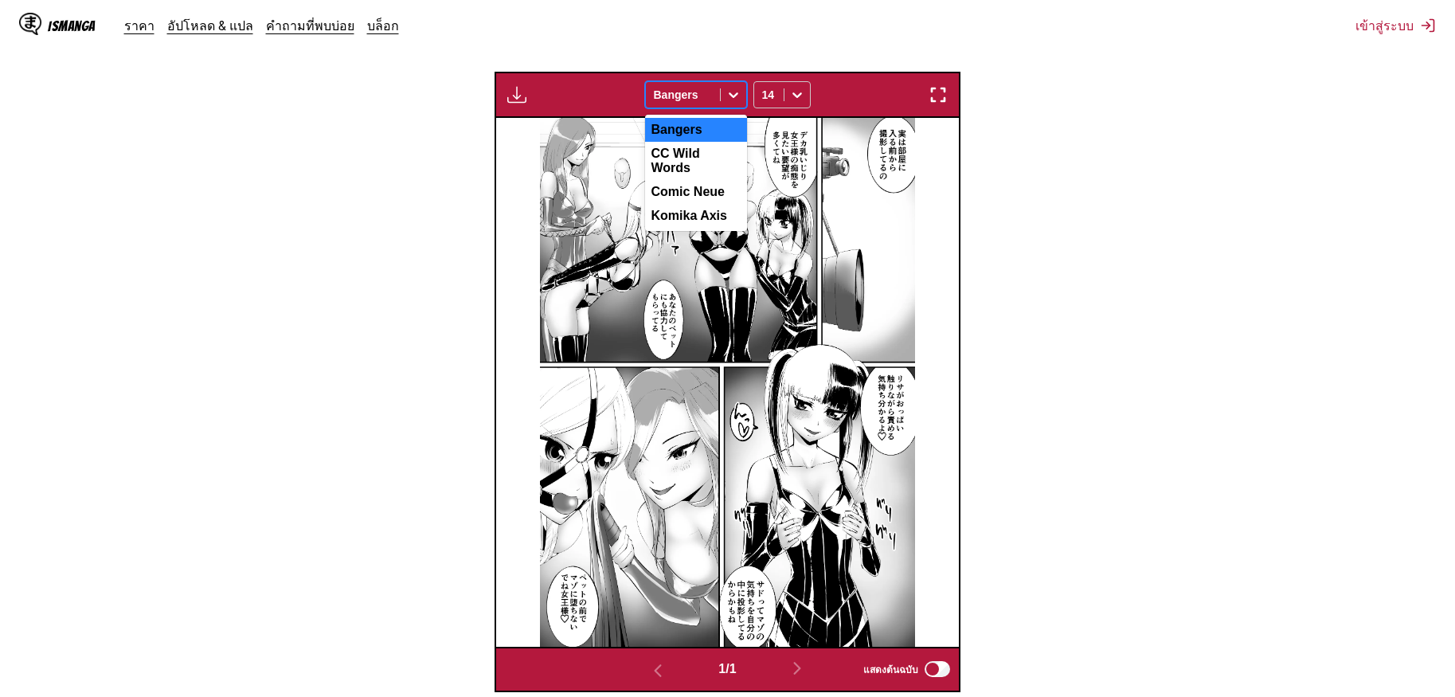
click at [706, 89] on div at bounding box center [683, 95] width 58 height 16
click at [703, 147] on div "CC Wild Words" at bounding box center [696, 161] width 102 height 38
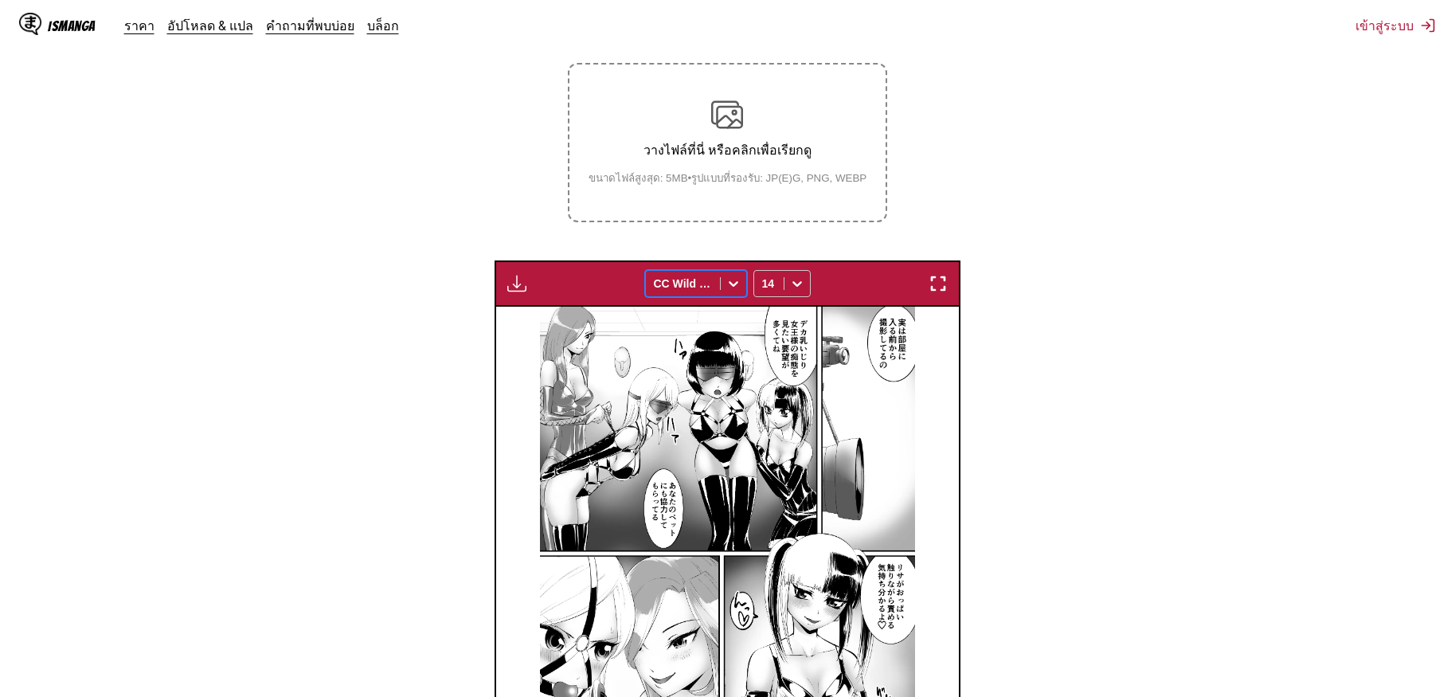
scroll to position [236, 0]
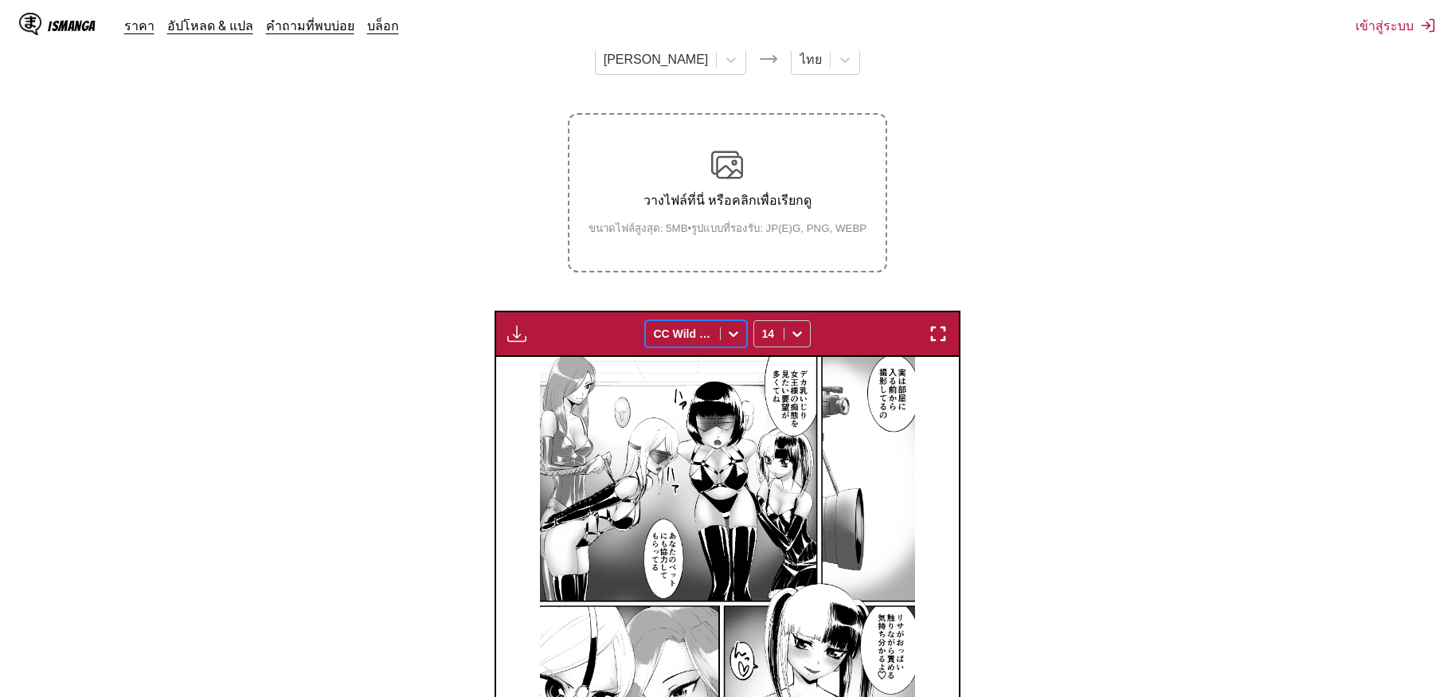
click at [710, 220] on small "ขนาดไฟล์สูงสุด: 5MB • รูปแบบที่รองรับ: JP(E)G, PNG, WEBP" at bounding box center [728, 228] width 304 height 17
click at [0, 0] on input "วางไฟล์ที่นี่ หรือคลิกเพื่อเรียกดู ขนาดไฟล์สูงสุด: 5MB • รูปแบบที่รองรับ: JP(E)…" at bounding box center [0, 0] width 0 height 0
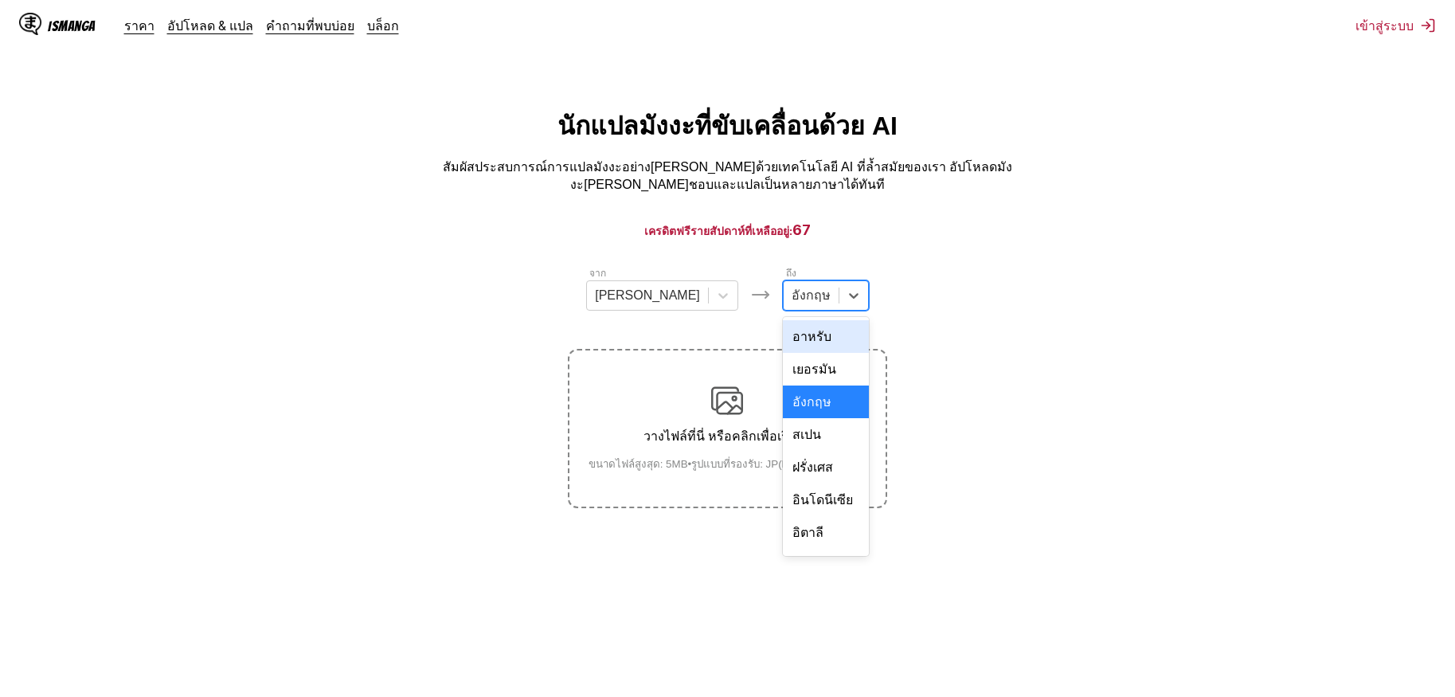
click at [792, 296] on div at bounding box center [811, 296] width 39 height 18
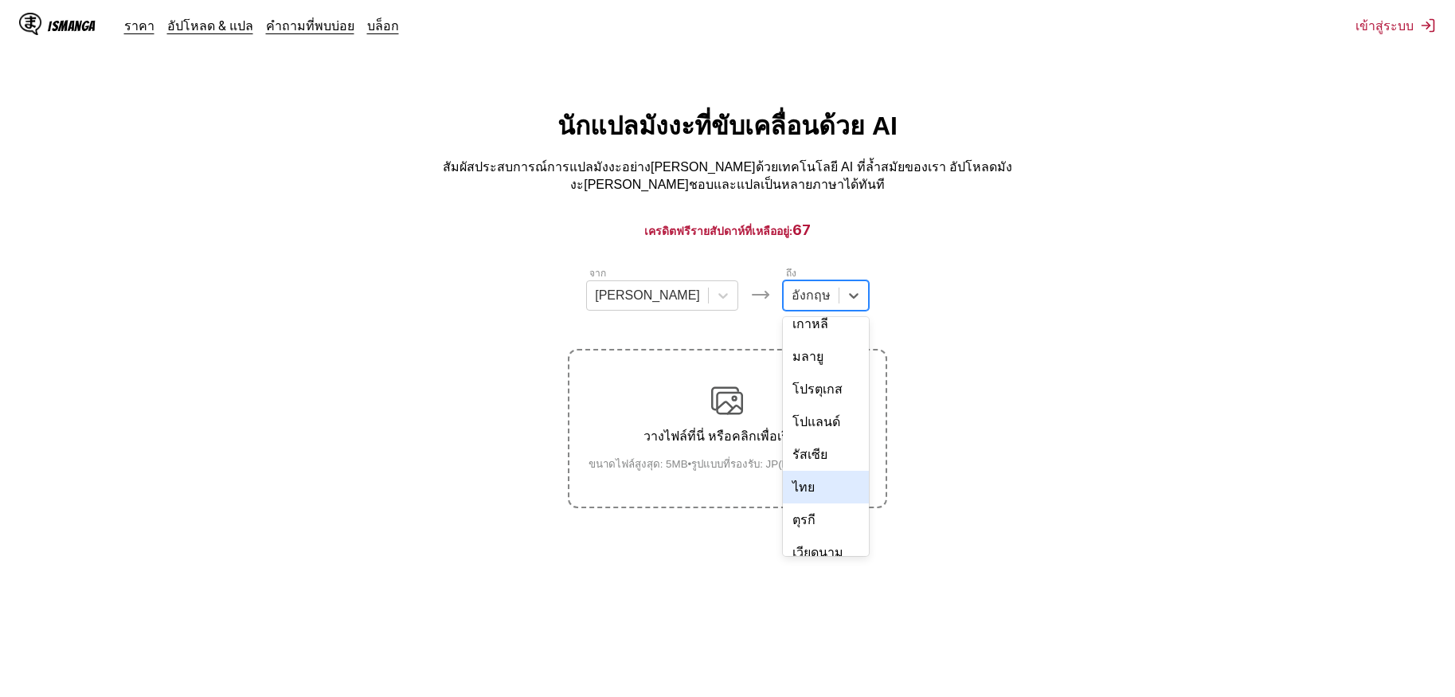
click at [790, 471] on div "ไทย" at bounding box center [826, 487] width 86 height 33
click at [774, 418] on div "วางไฟล์ที่นี่ หรือคลิกเพื่อเรียกดู ขนาดไฟล์สูงสุด: 5MB • รูปแบบที่รองรับ: JP(E)…" at bounding box center [728, 429] width 304 height 88
click at [0, 0] on input "วางไฟล์ที่นี่ หรือคลิกเพื่อเรียกดู ขนาดไฟล์สูงสุด: 5MB • รูปแบบที่รองรับ: JP(E)…" at bounding box center [0, 0] width 0 height 0
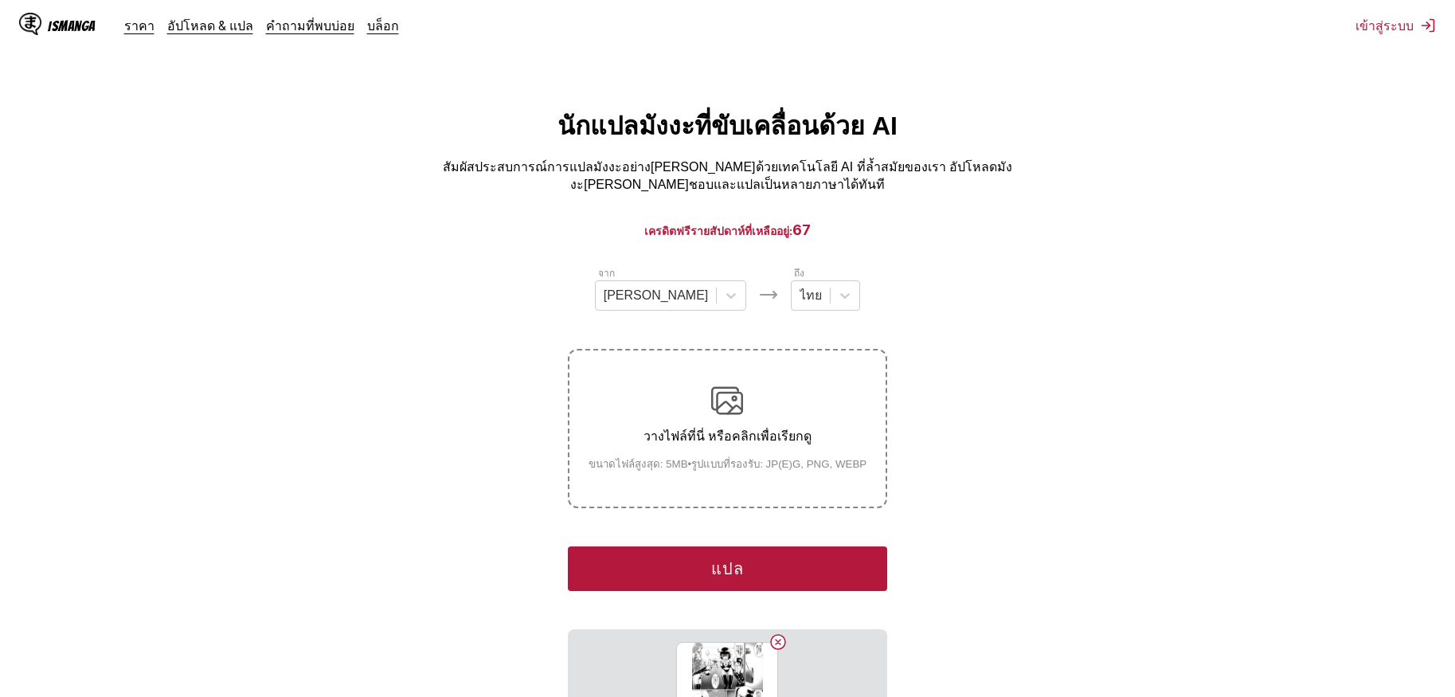
click at [723, 546] on button "แปล" at bounding box center [727, 568] width 319 height 45
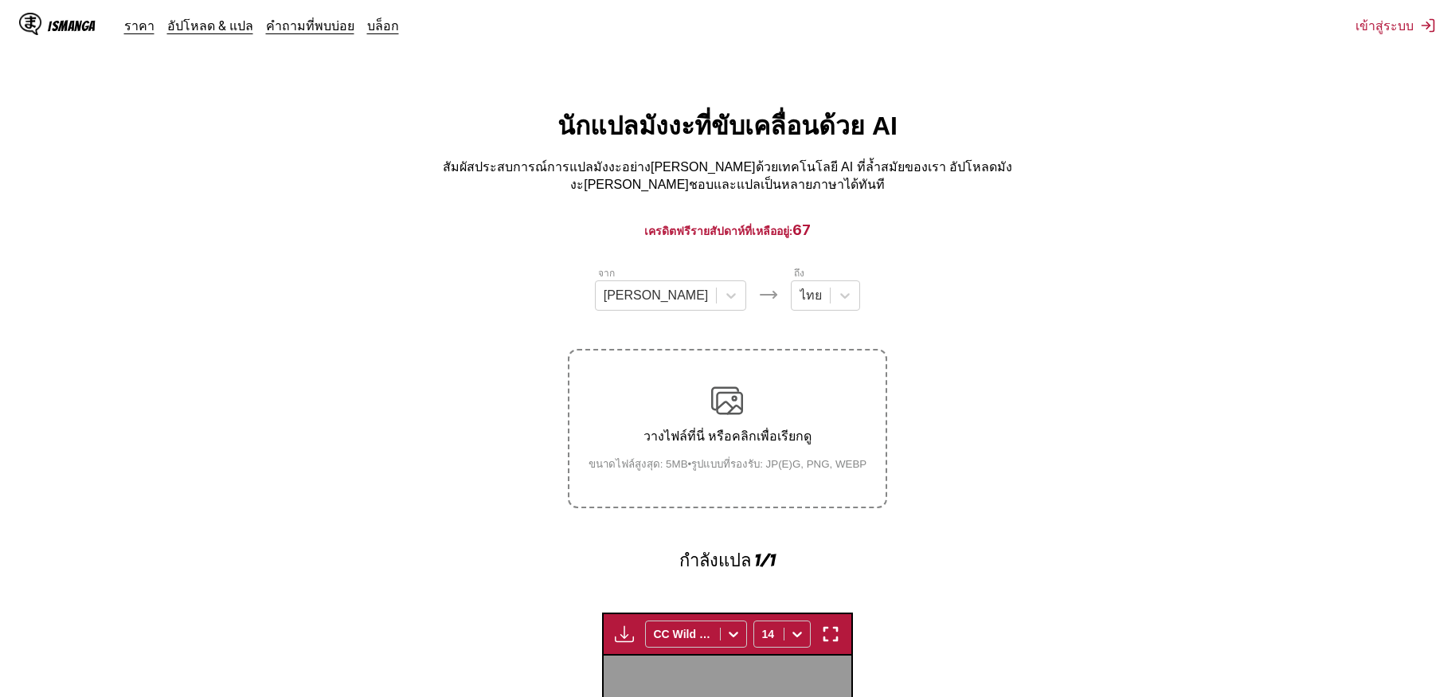
scroll to position [475, 0]
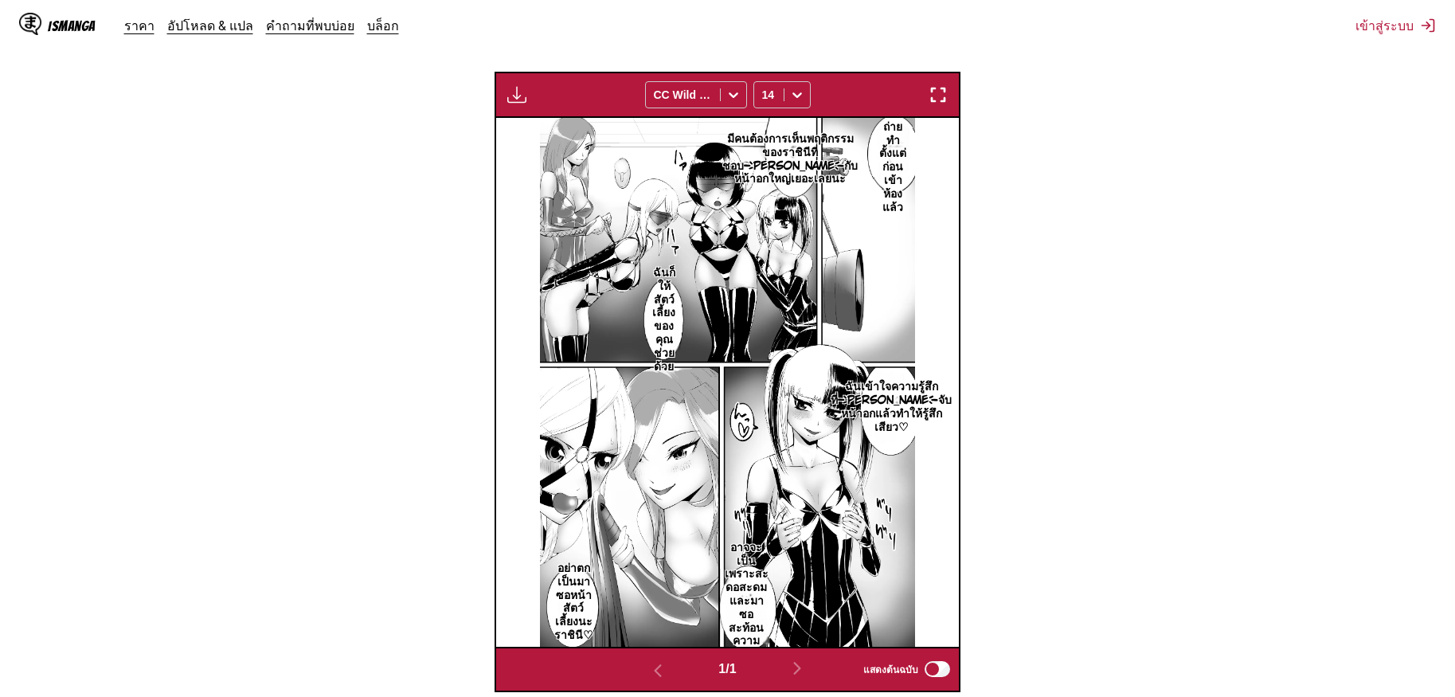
click at [933, 85] on img "button" at bounding box center [938, 94] width 19 height 19
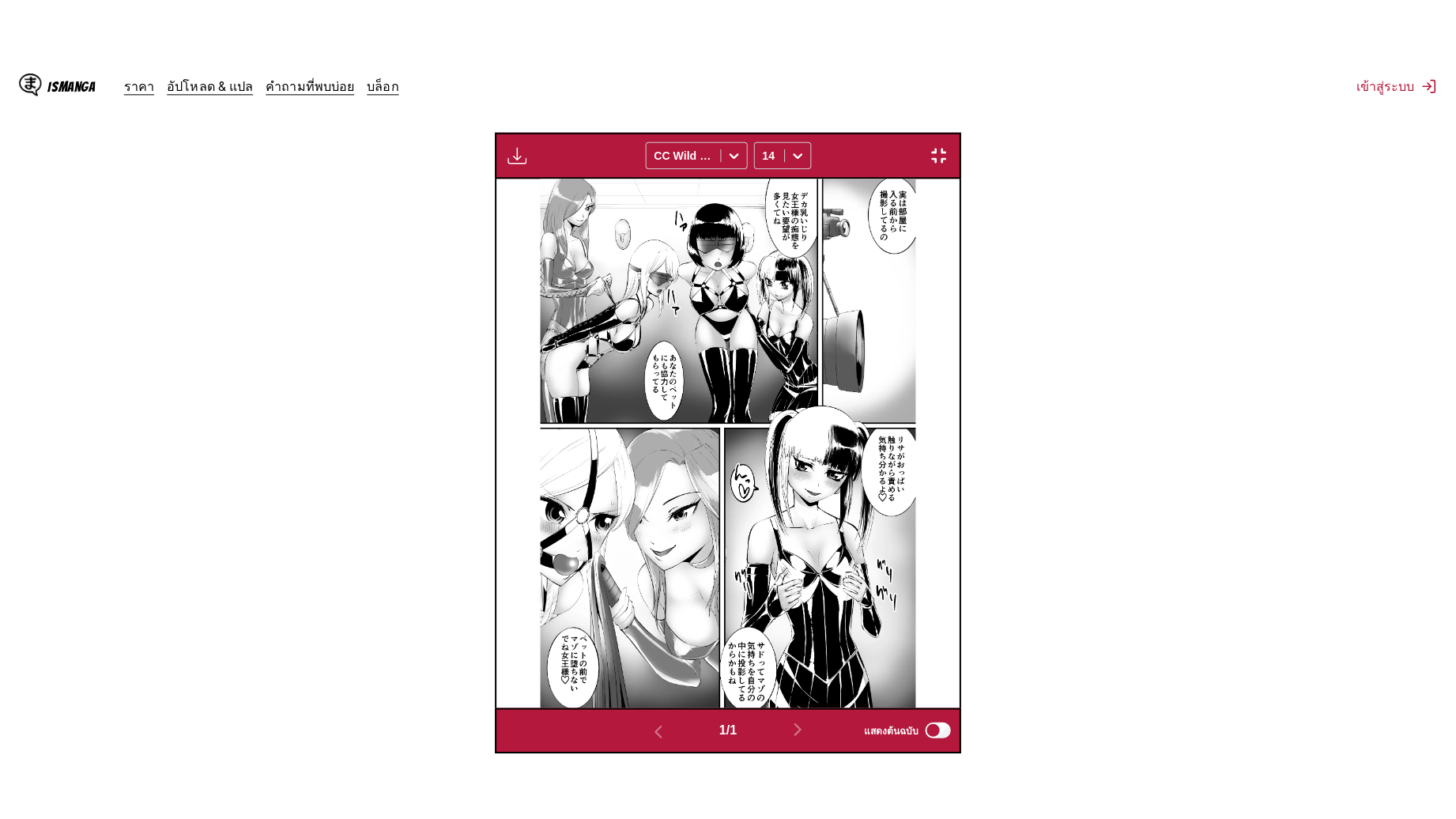
scroll to position [169, 0]
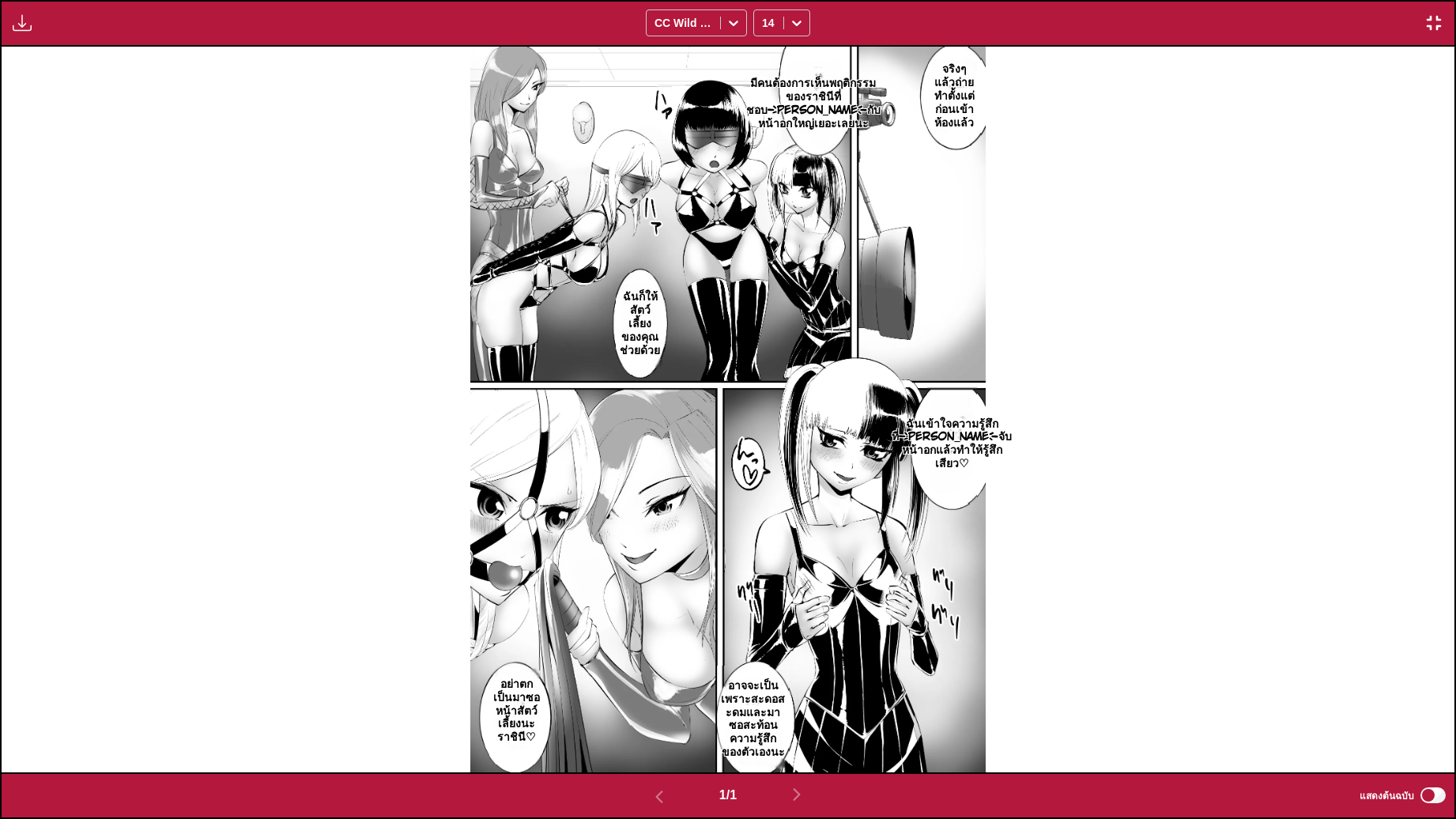
click at [1434, 15] on img "button" at bounding box center [1433, 23] width 19 height 19
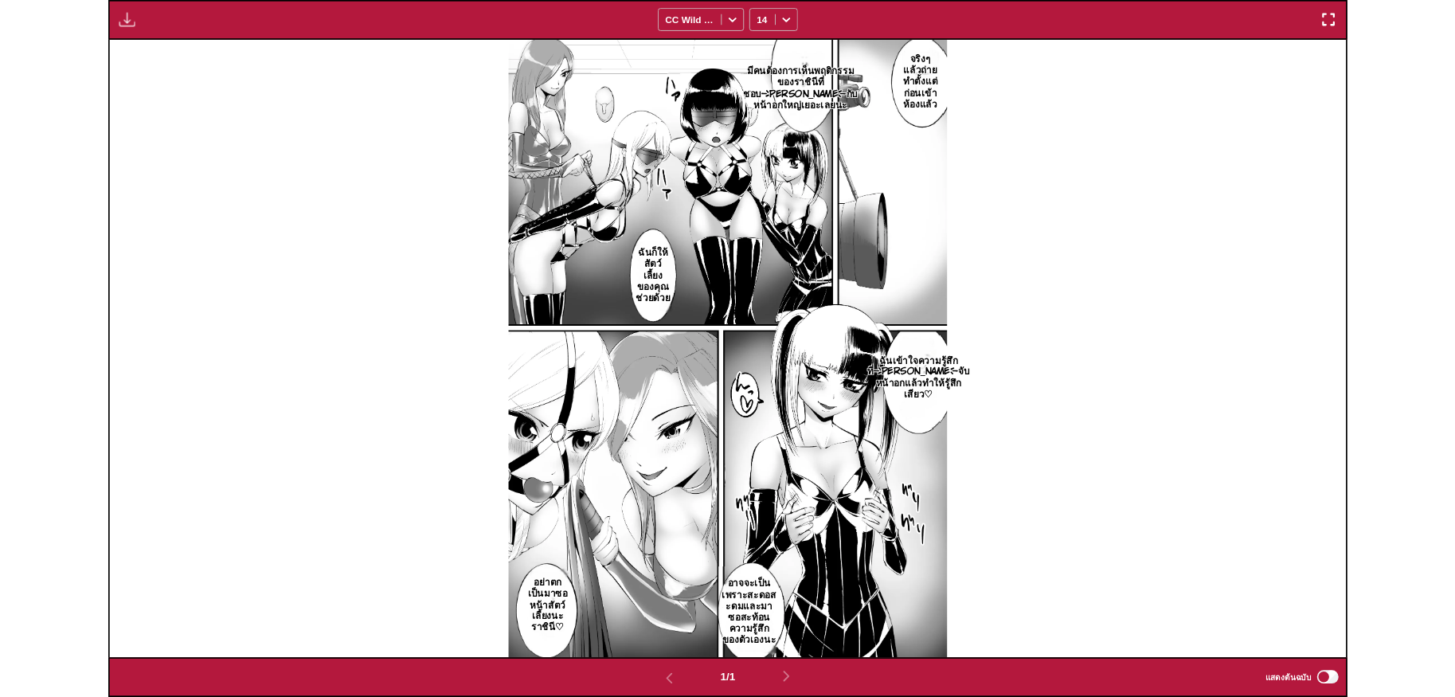
scroll to position [415, 0]
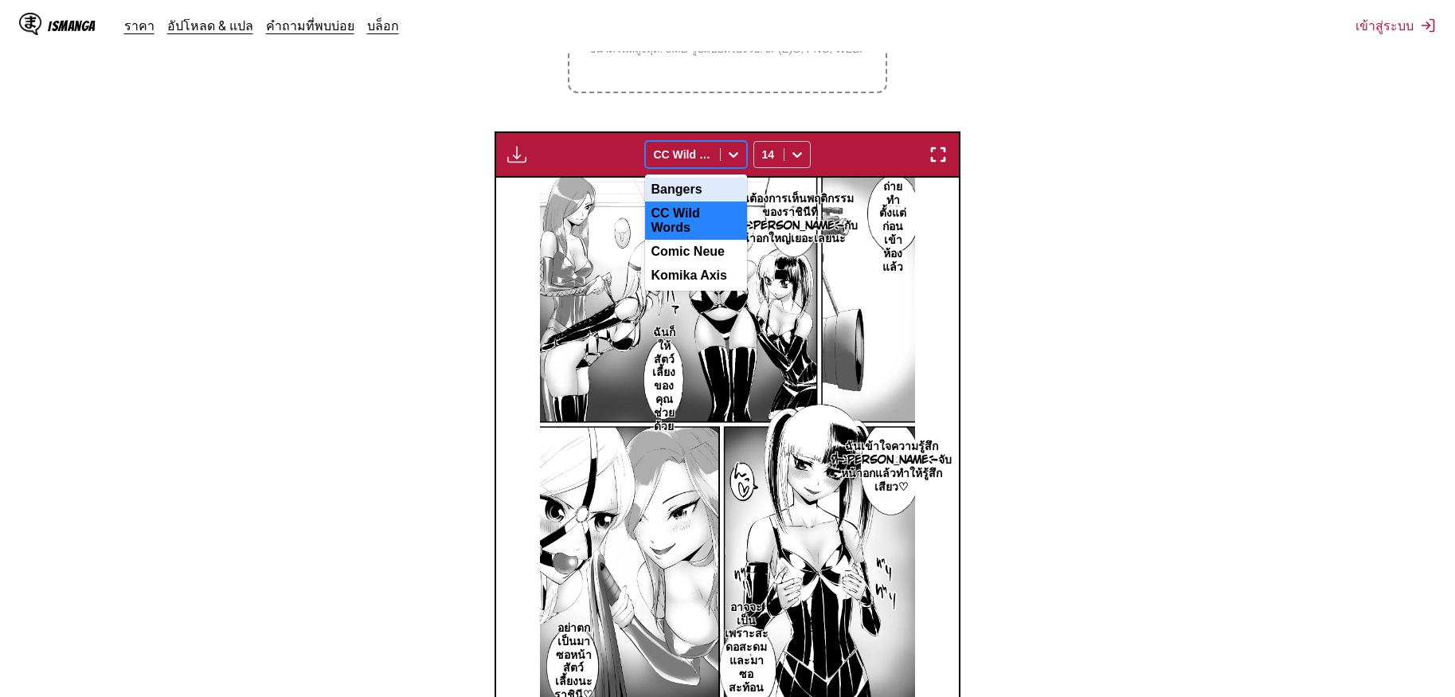
click at [701, 147] on div at bounding box center [683, 155] width 58 height 16
click at [693, 240] on div "Comic Neue" at bounding box center [696, 252] width 102 height 24
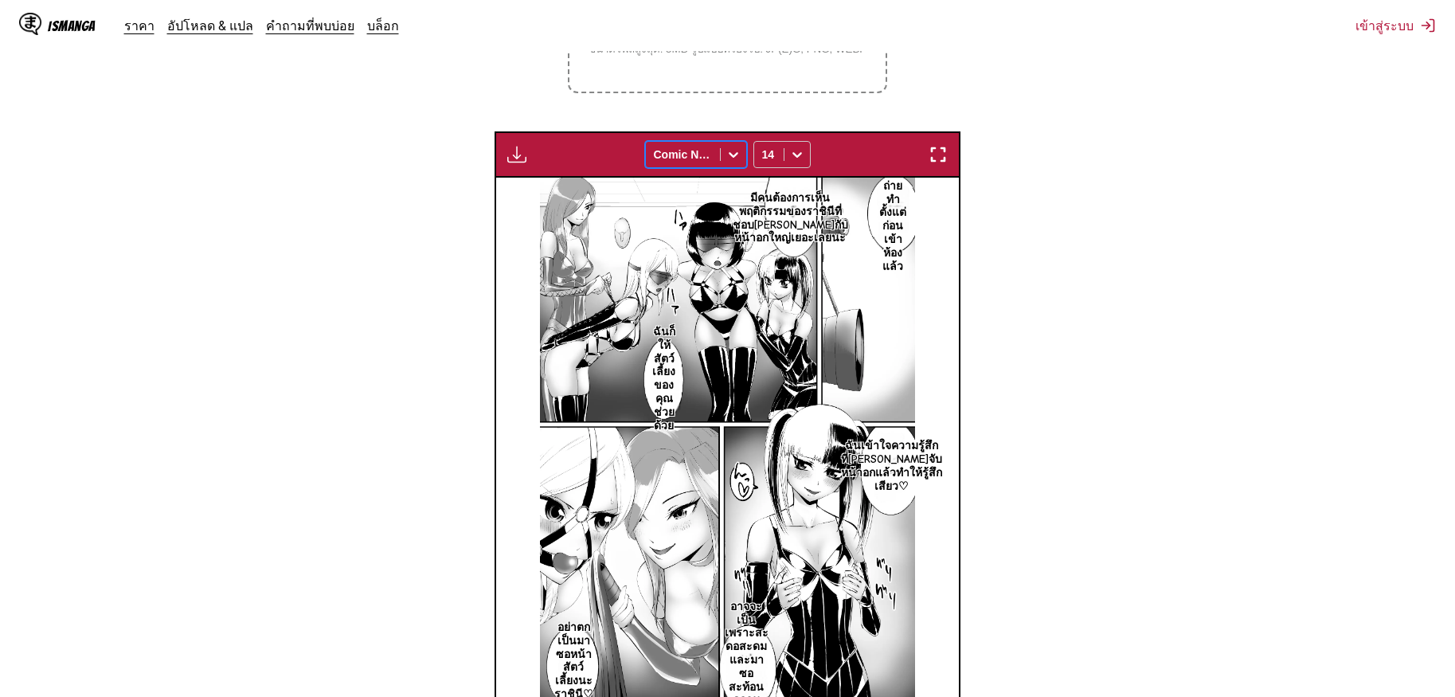
click at [707, 143] on div "Comic Neue" at bounding box center [683, 154] width 74 height 22
click at [698, 264] on div "Komika Axis" at bounding box center [696, 276] width 102 height 24
click at [730, 147] on icon at bounding box center [733, 155] width 16 height 16
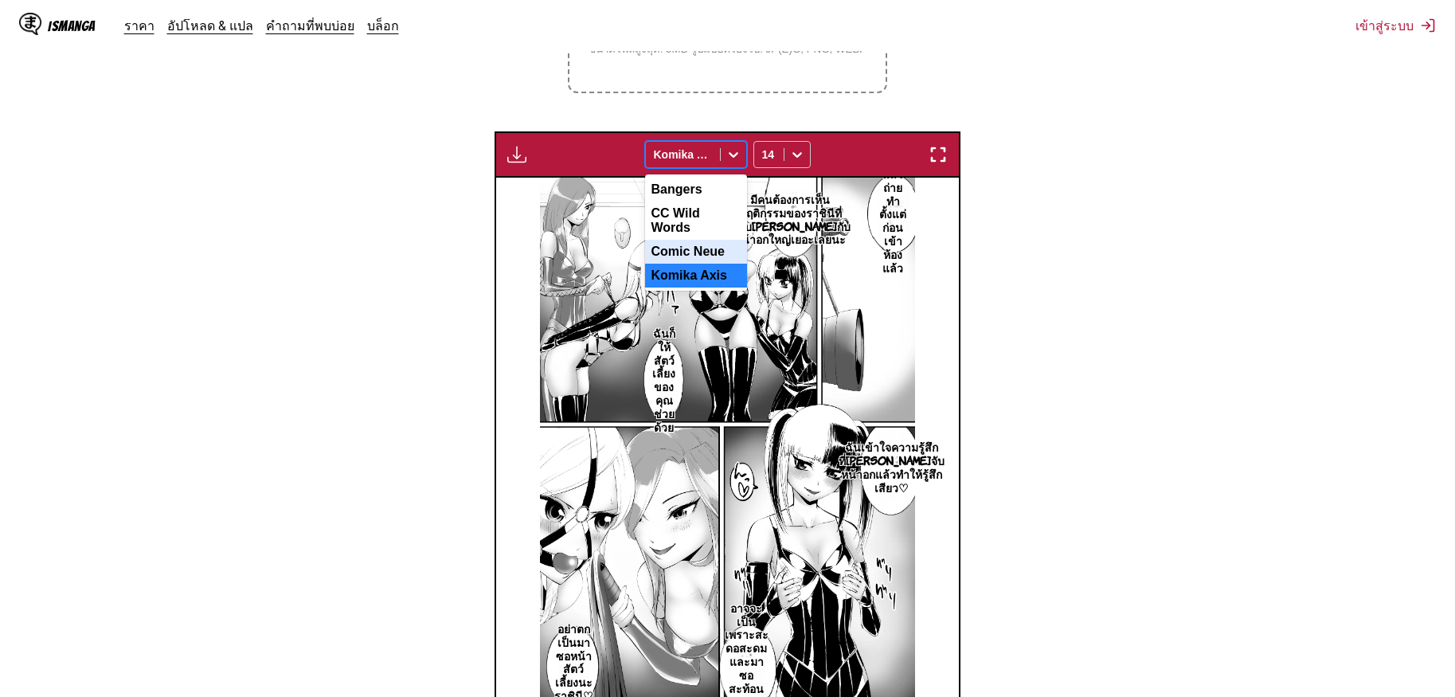
click at [701, 240] on div "Comic Neue" at bounding box center [696, 252] width 102 height 24
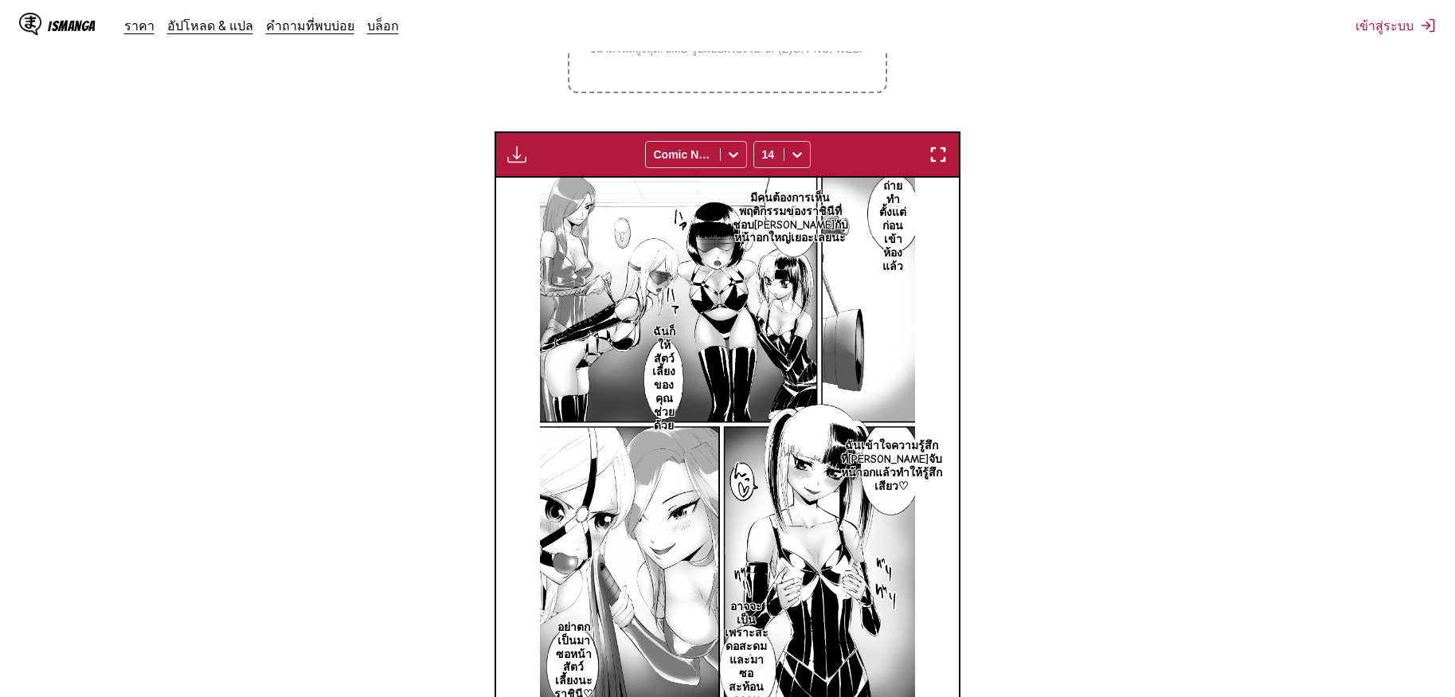
click at [705, 161] on div "มีให้สำหรับผู้ใช้พรีเมียมเท่านั้น Comic Neue 14" at bounding box center [727, 154] width 465 height 46
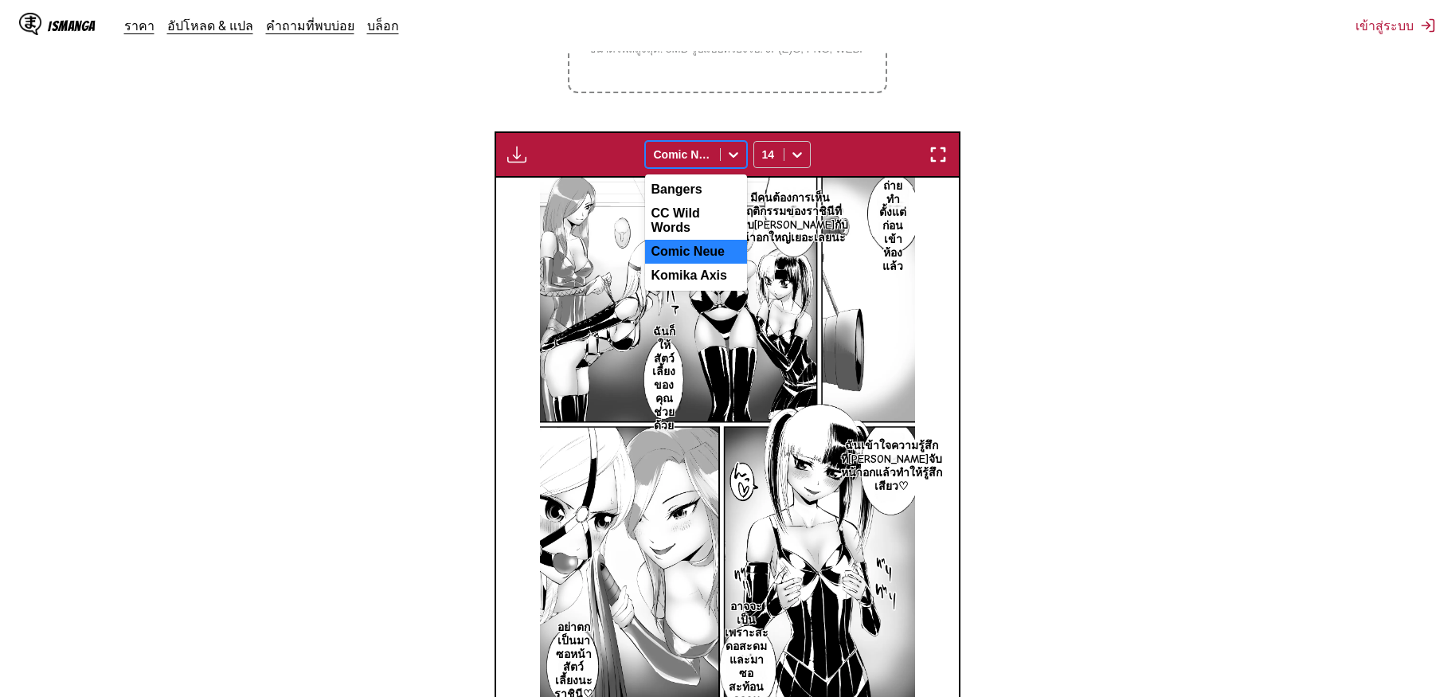
click at [710, 147] on div at bounding box center [683, 155] width 58 height 16
click at [694, 210] on div "CC Wild Words" at bounding box center [696, 220] width 102 height 38
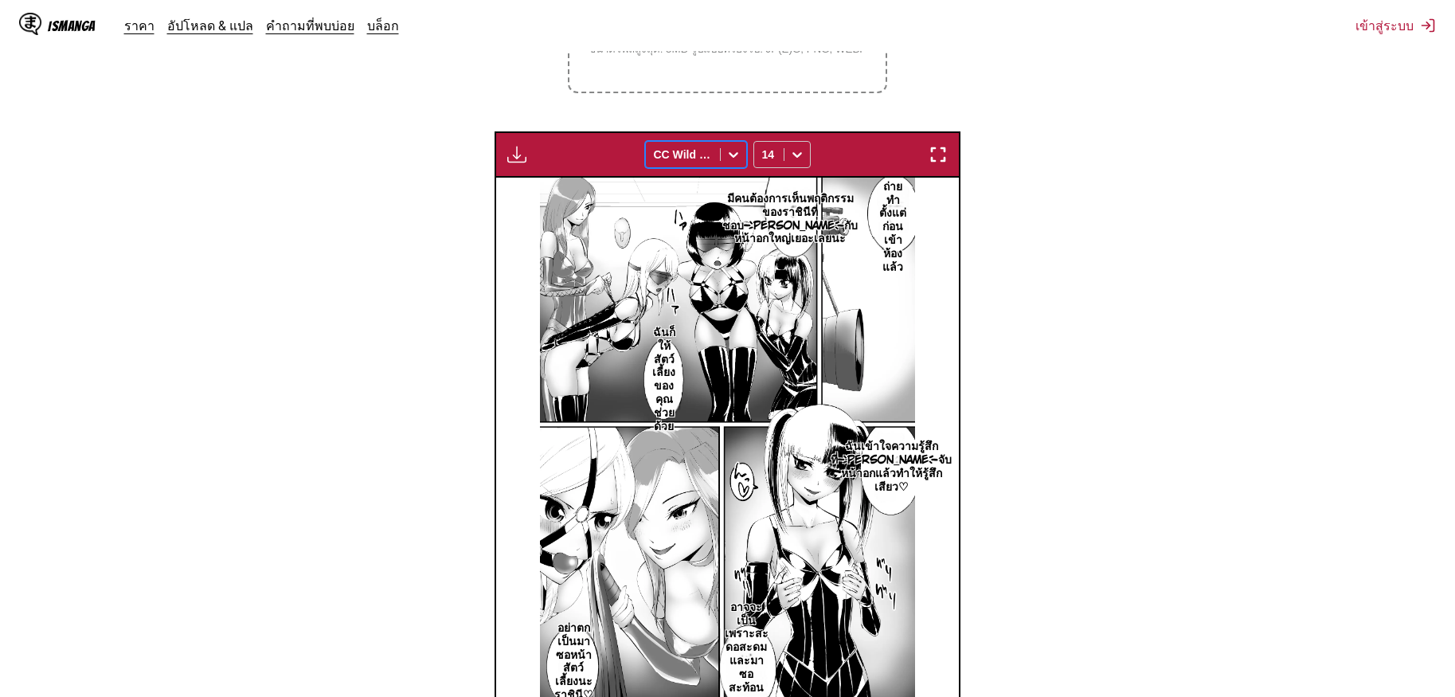
click at [773, 160] on div "มีให้สำหรับผู้ใช้พรีเมียมเท่านั้น option CC Wild Words, selected. CC Wild Words…" at bounding box center [727, 154] width 465 height 46
